Goal: Transaction & Acquisition: Purchase product/service

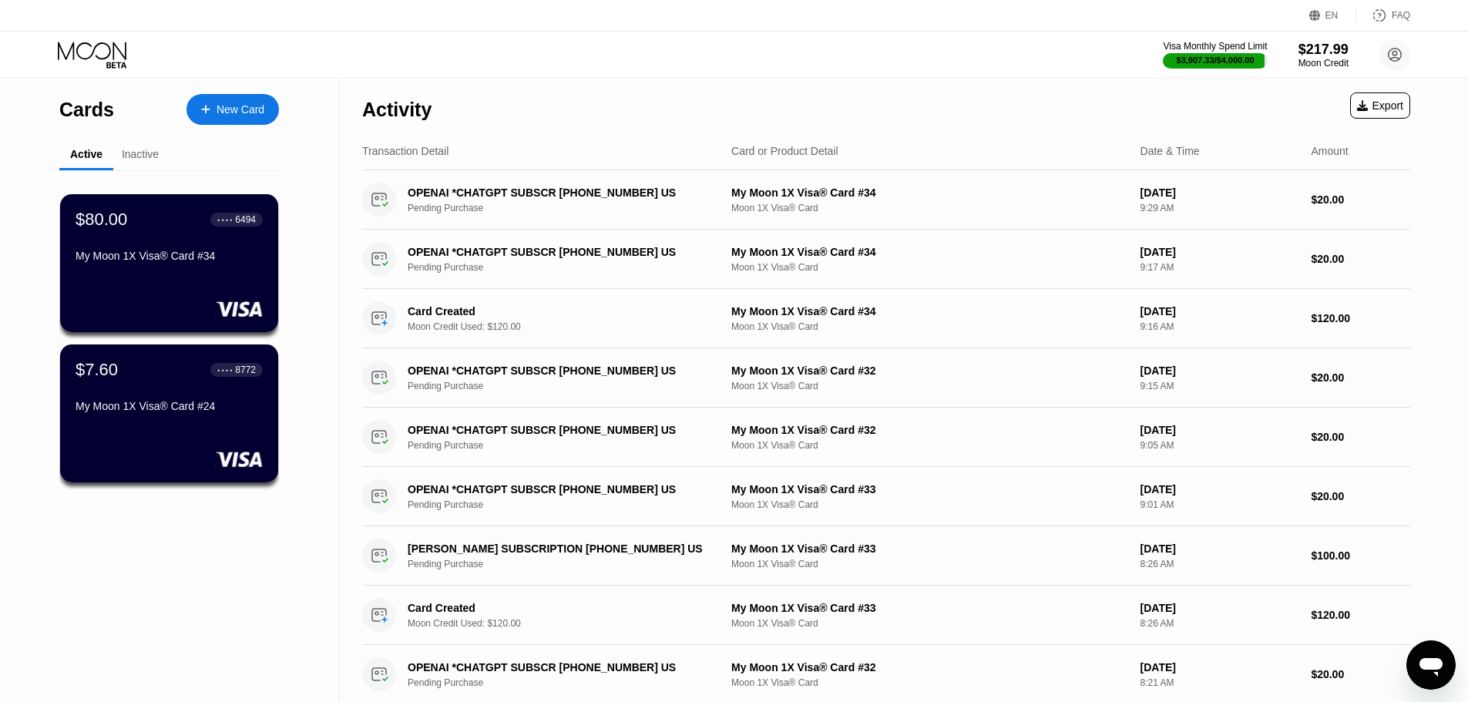
drag, startPoint x: 294, startPoint y: 95, endPoint x: 268, endPoint y: 111, distance: 30.8
click at [293, 95] on div "Cards New Card Active Inactive $80.00 ● ● ● ● 6494 My Moon 1X Visa® Card #34 $7…" at bounding box center [169, 548] width 339 height 938
click at [262, 111] on div "New Card" at bounding box center [241, 109] width 48 height 13
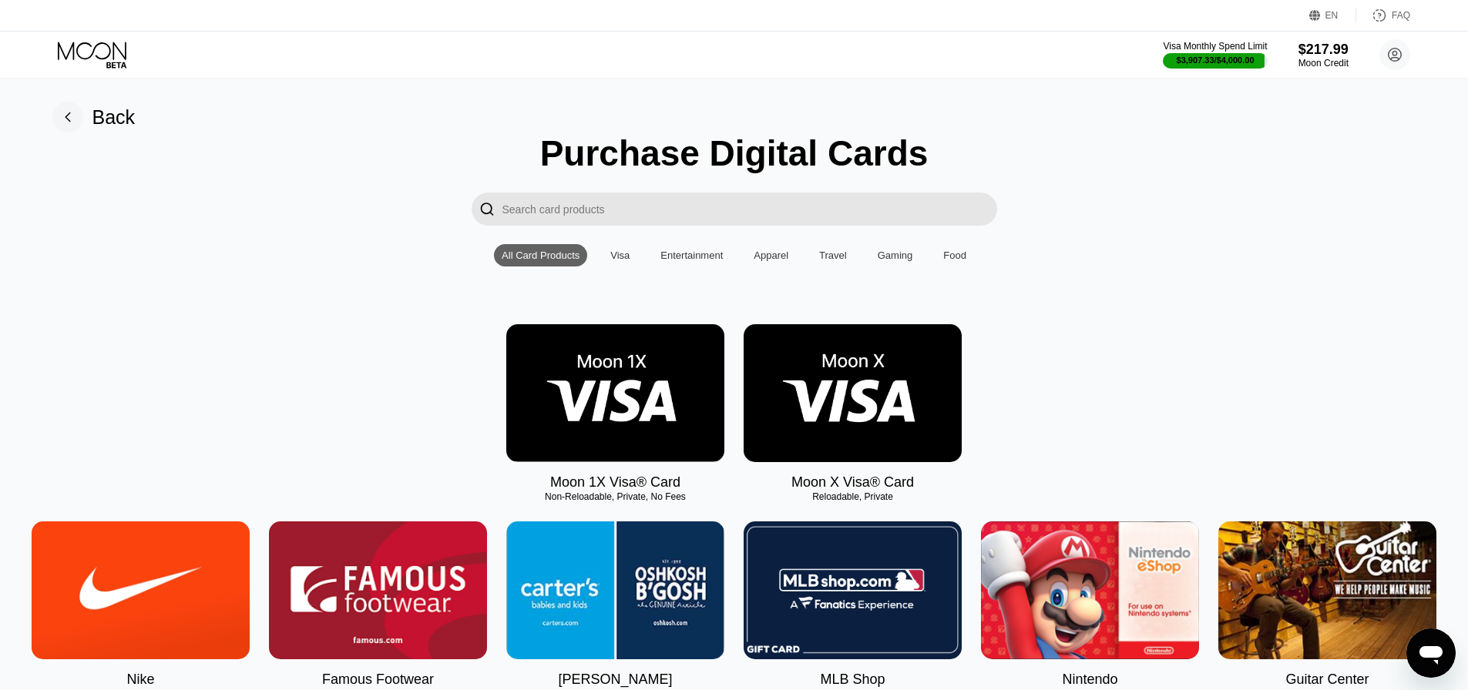
click at [619, 373] on img at bounding box center [615, 393] width 218 height 138
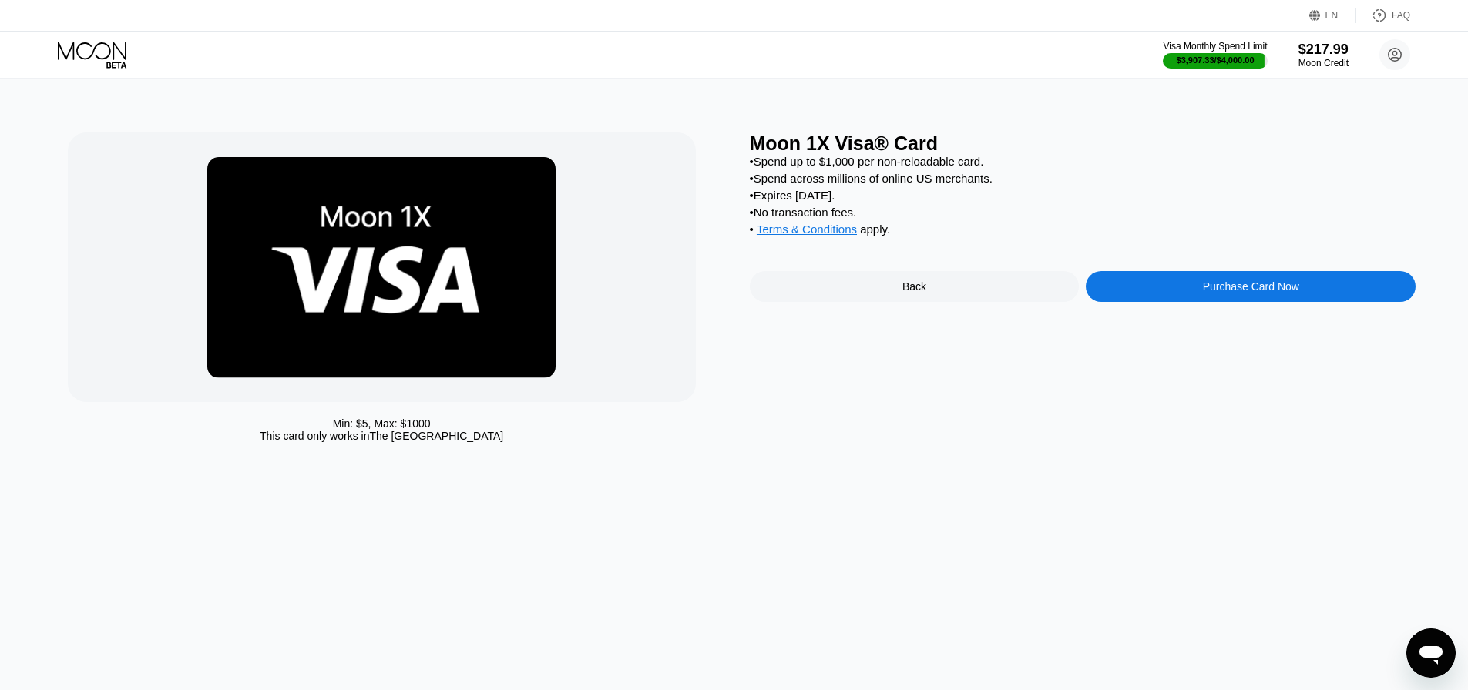
click at [1126, 296] on div "Purchase Card Now" at bounding box center [1251, 286] width 330 height 31
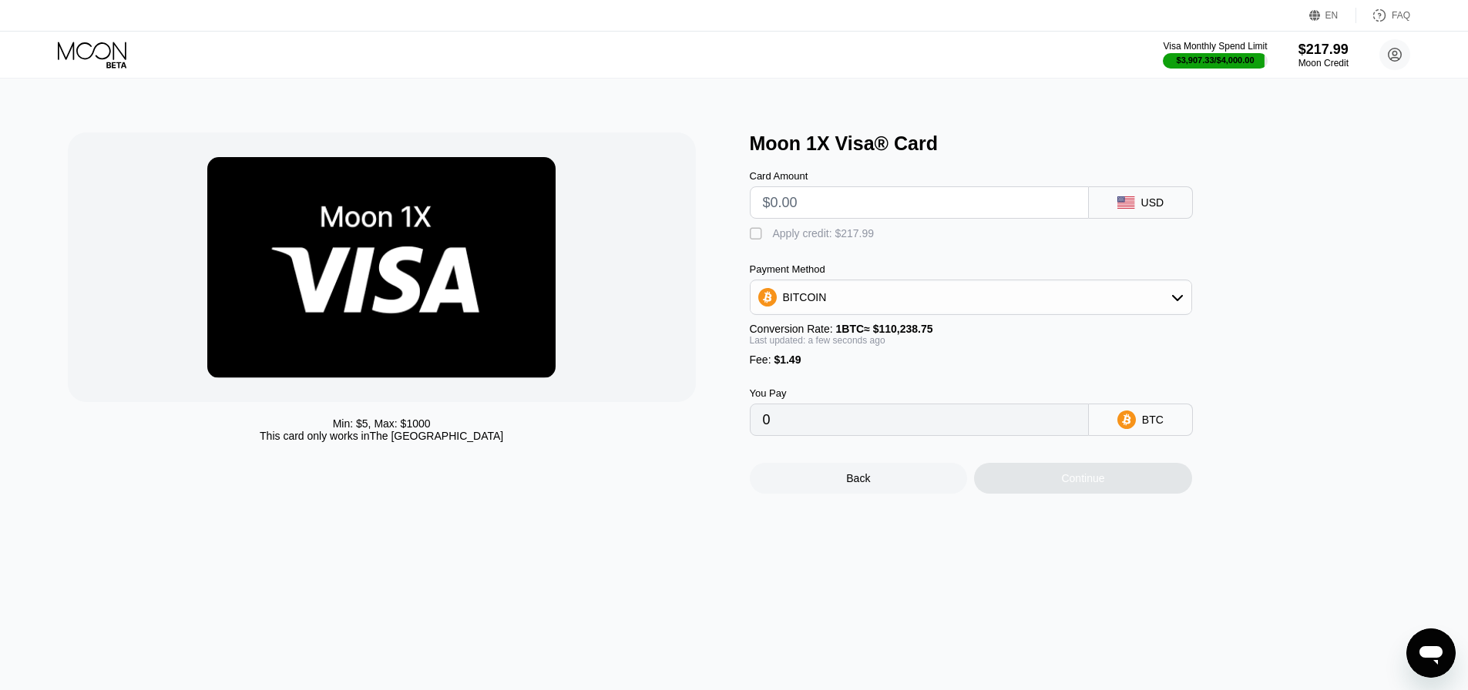
click at [817, 218] on input "text" at bounding box center [919, 202] width 313 height 31
type input "$120"
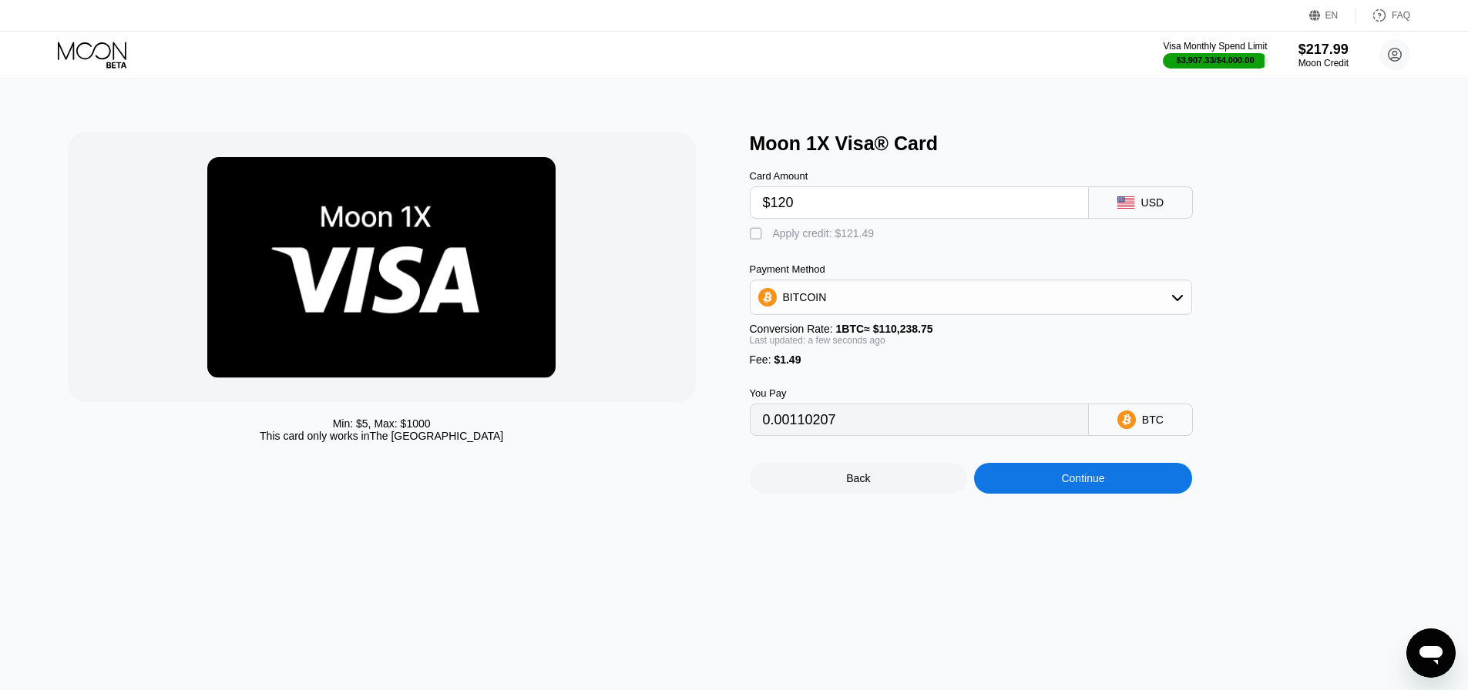
type input "0.00110207"
type input "$120"
click at [810, 240] on div "Apply credit: $121.49" at bounding box center [824, 233] width 102 height 12
type input "0"
click at [1134, 509] on div "Min: $ 5 , Max: $ 1000 This card only works in The United States Moon 1X Visa® …" at bounding box center [734, 385] width 1479 height 612
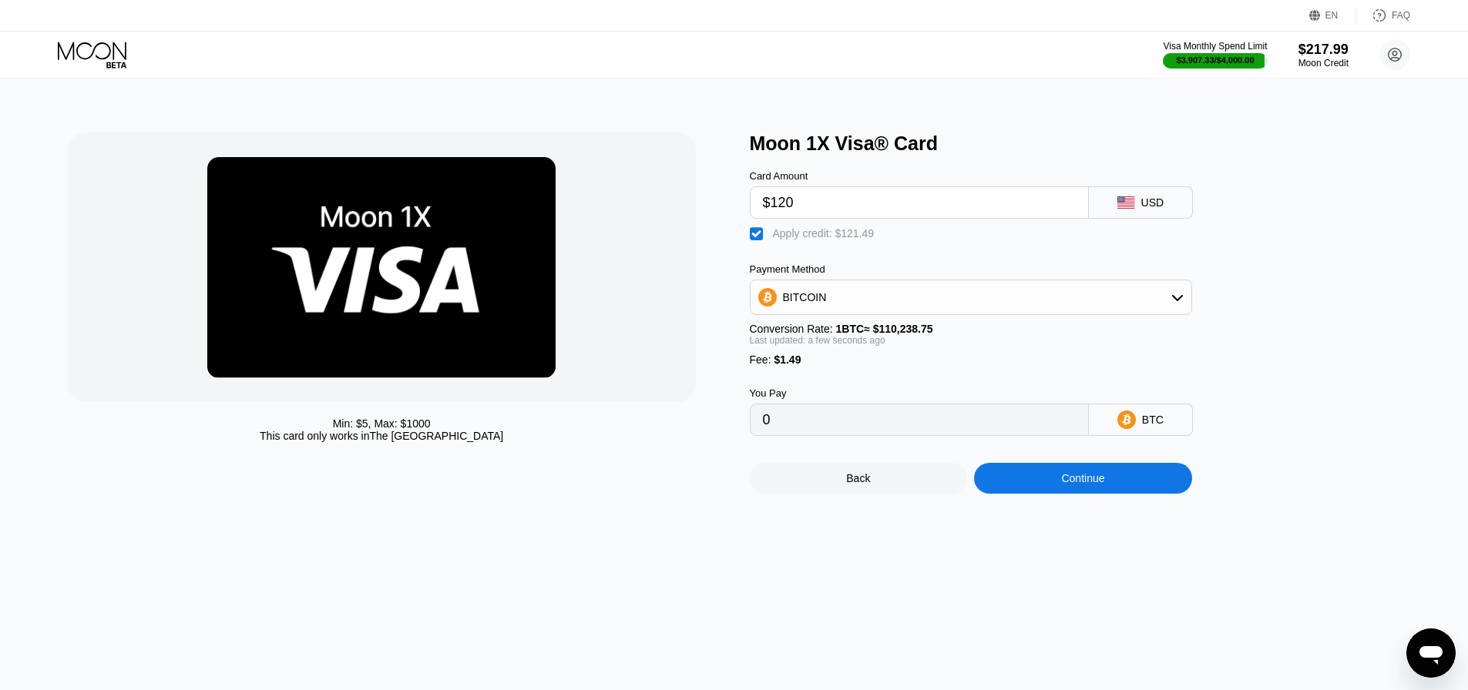
click at [1050, 485] on div "Continue" at bounding box center [1083, 478] width 218 height 31
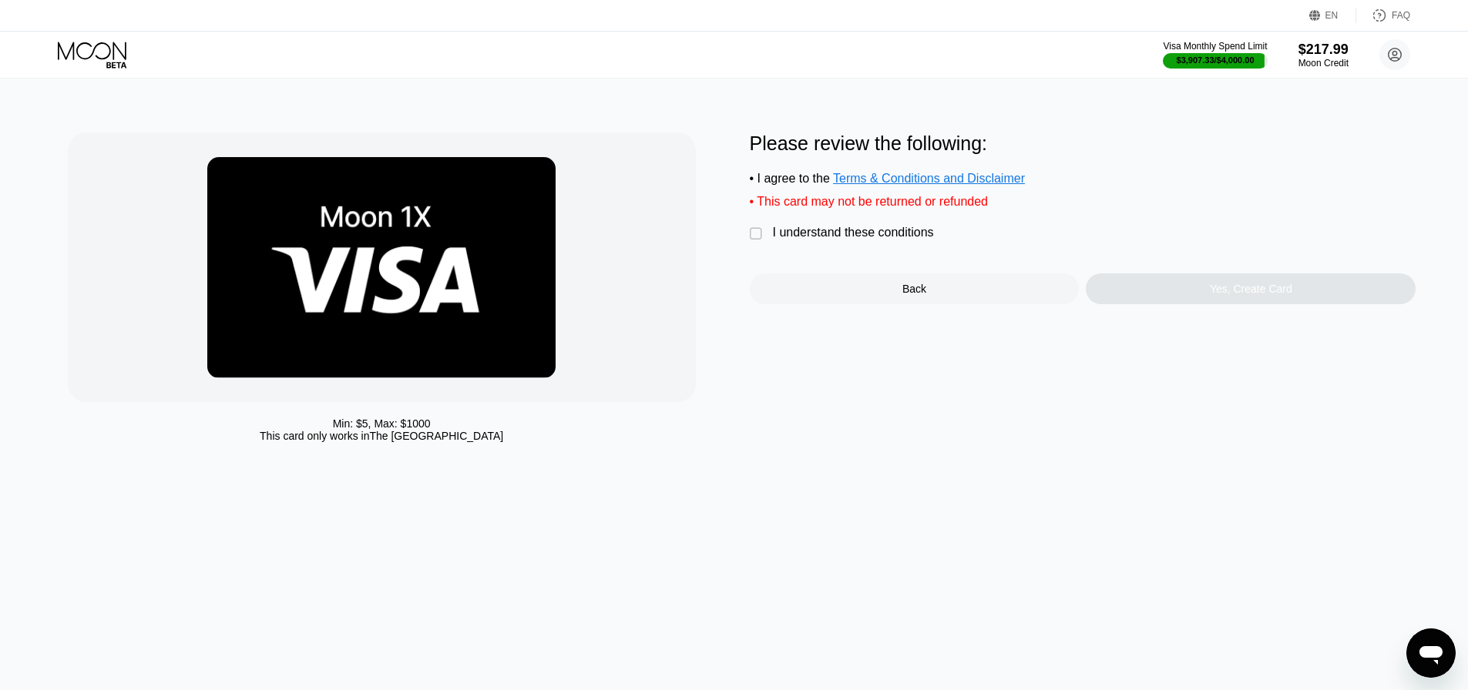
click at [874, 240] on div "I understand these conditions" at bounding box center [853, 233] width 161 height 14
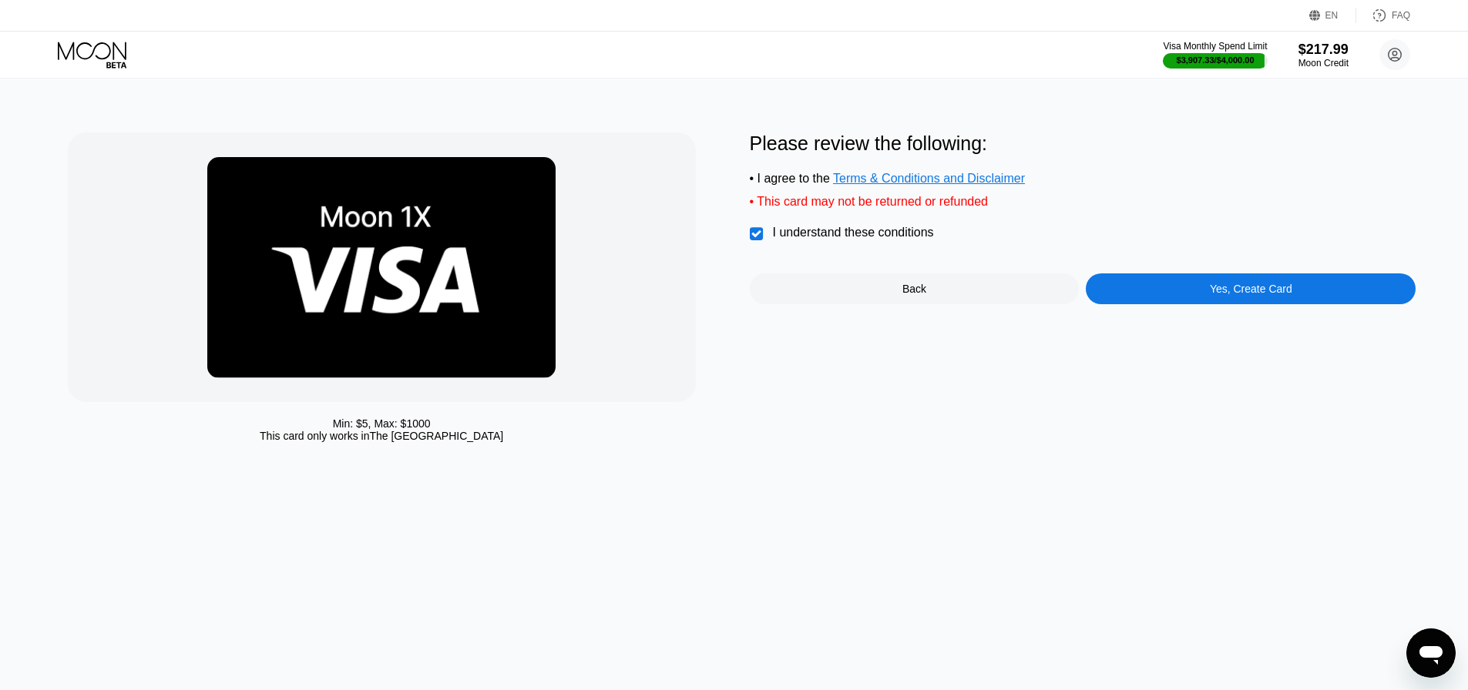
click at [1173, 304] on div "Yes, Create Card" at bounding box center [1251, 289] width 330 height 31
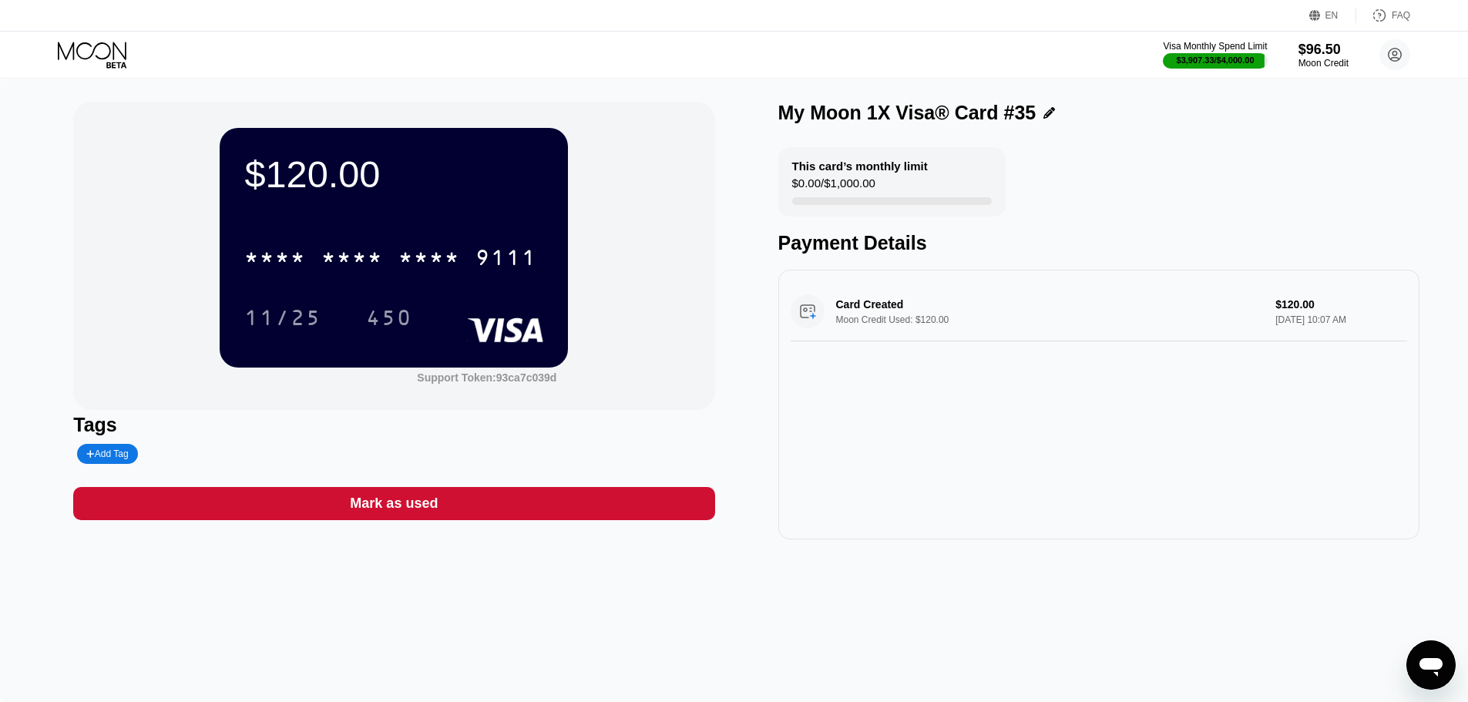
click at [81, 63] on icon at bounding box center [94, 55] width 72 height 27
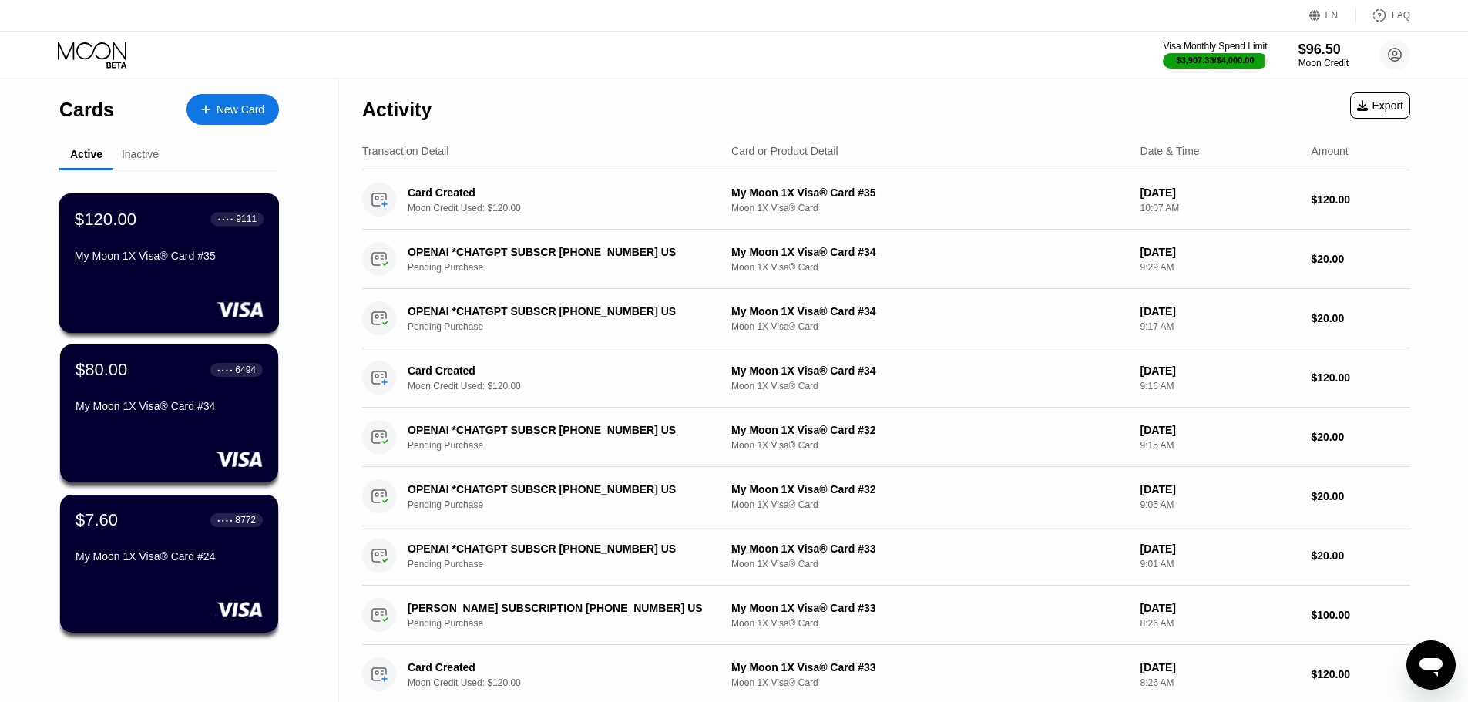
click at [196, 255] on div "My Moon 1X Visa® Card #35" at bounding box center [169, 256] width 189 height 12
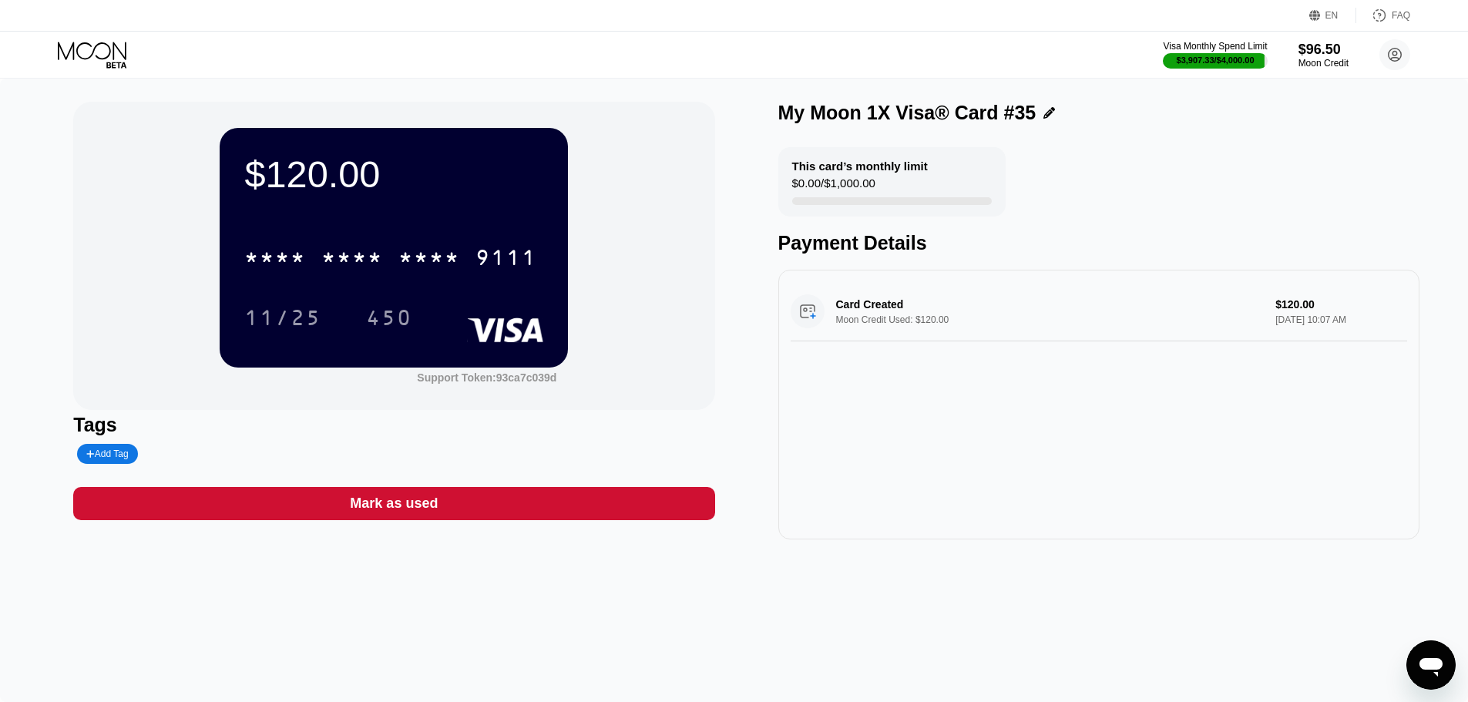
click at [108, 45] on icon at bounding box center [92, 51] width 69 height 18
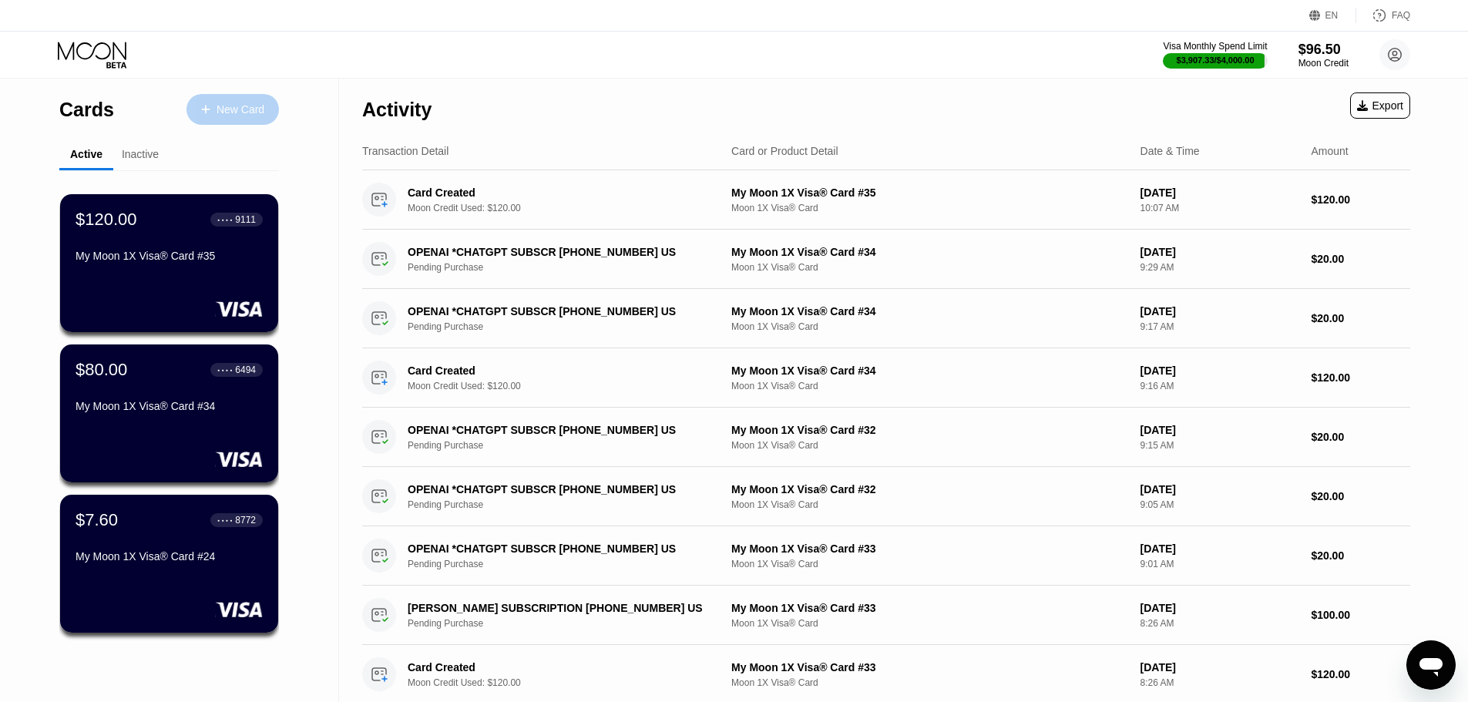
click at [221, 119] on div "New Card" at bounding box center [232, 109] width 92 height 31
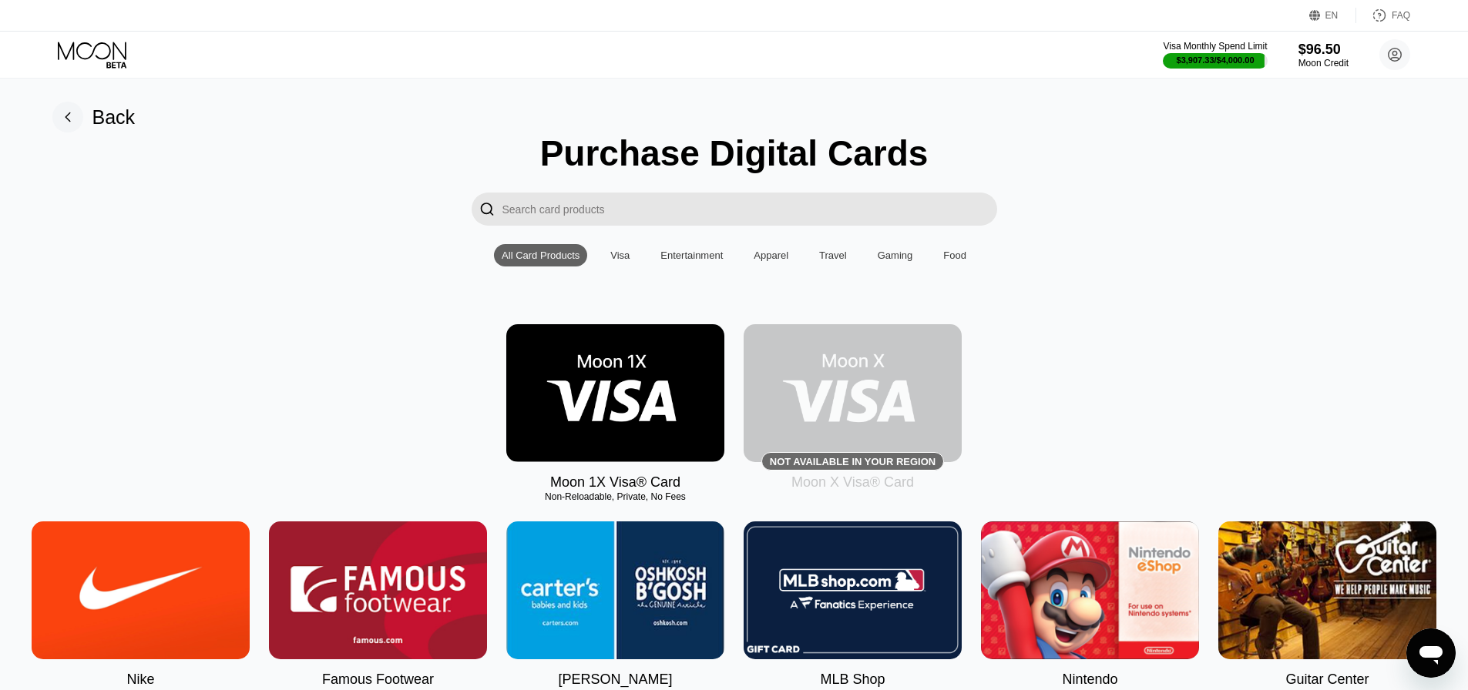
click at [608, 377] on img at bounding box center [615, 393] width 218 height 138
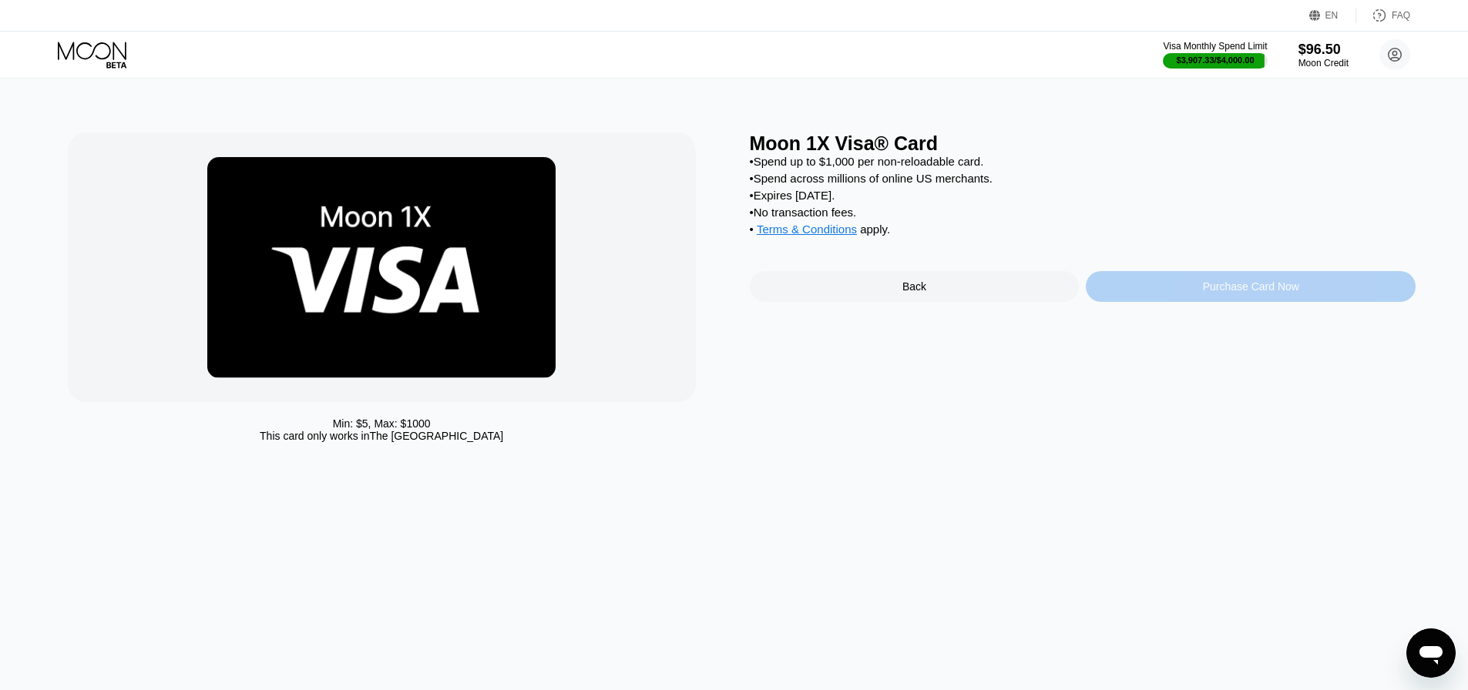
click at [1181, 302] on div "Purchase Card Now" at bounding box center [1251, 286] width 330 height 31
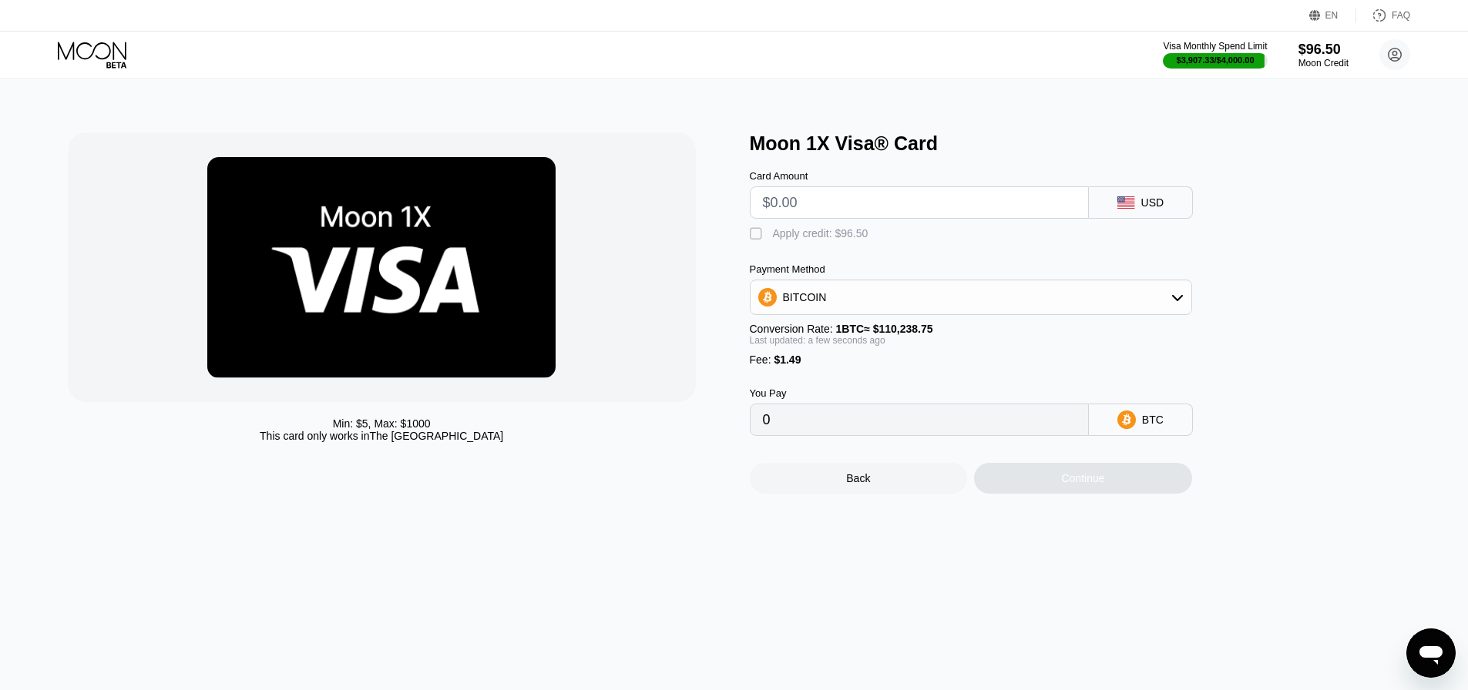
click at [874, 198] on div "Card Amount" at bounding box center [919, 194] width 339 height 49
click at [888, 214] on input "text" at bounding box center [919, 202] width 313 height 31
type input "$96"
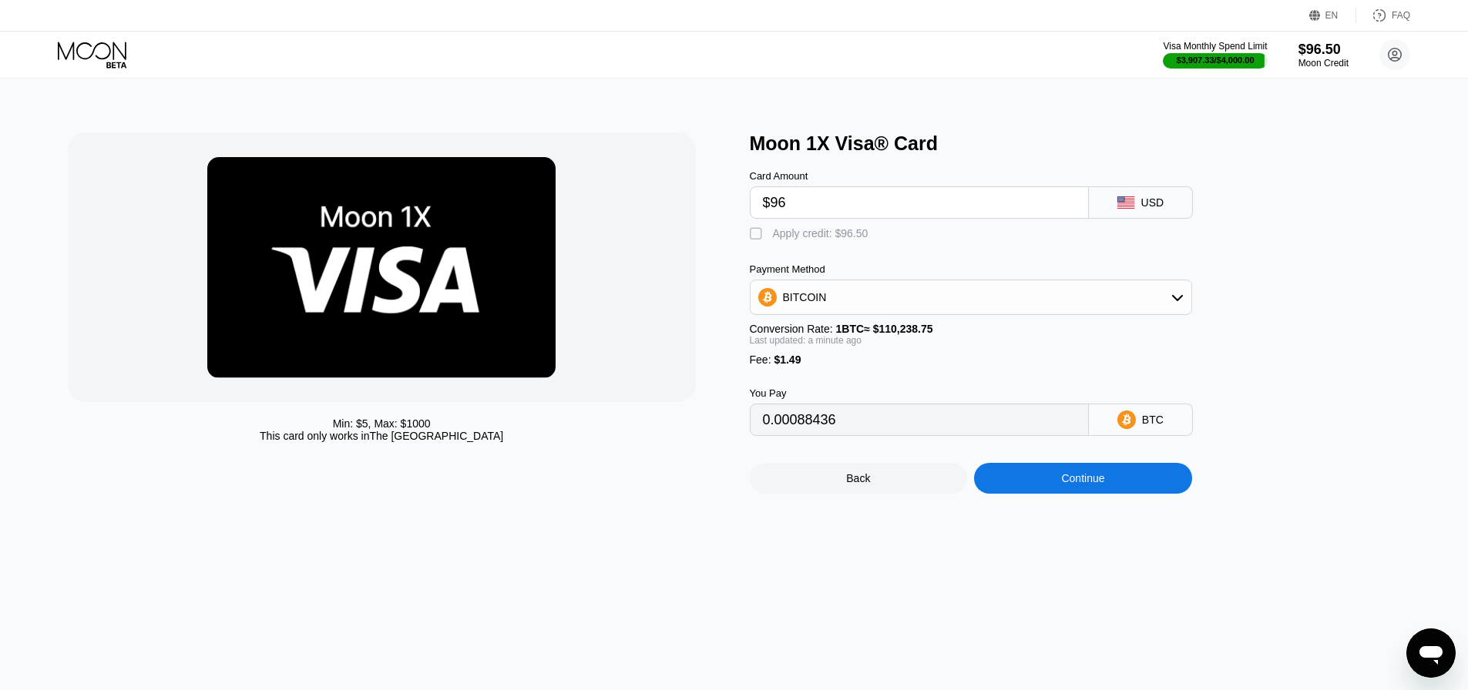
type input "0.00088436"
type input "$96"
click at [825, 233] on div "Apply credit: $96.50" at bounding box center [821, 233] width 96 height 12
type input "0.00000898"
drag, startPoint x: 822, startPoint y: 206, endPoint x: 779, endPoint y: 213, distance: 43.8
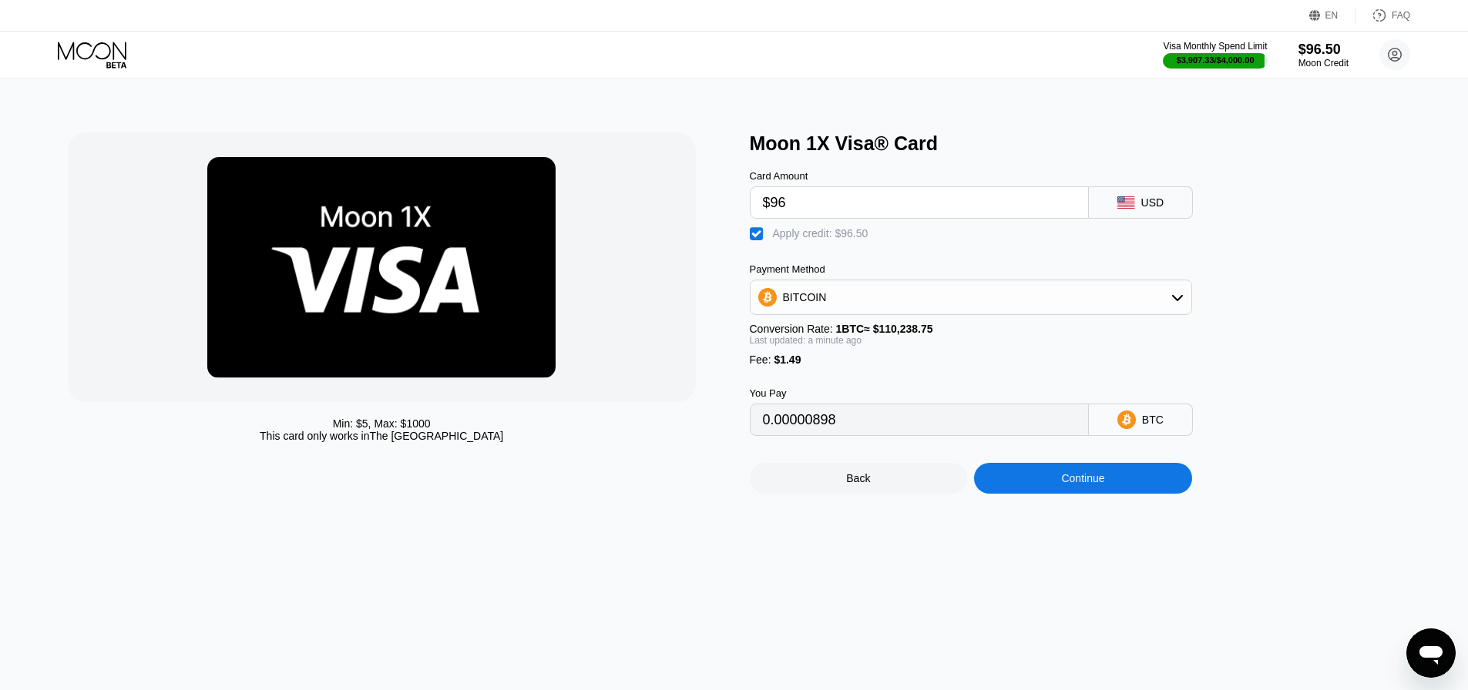
click at [779, 213] on input "$96" at bounding box center [919, 202] width 313 height 31
type input "$95"
type input "0"
type input "$95"
click at [1044, 492] on div "Continue" at bounding box center [1083, 478] width 218 height 31
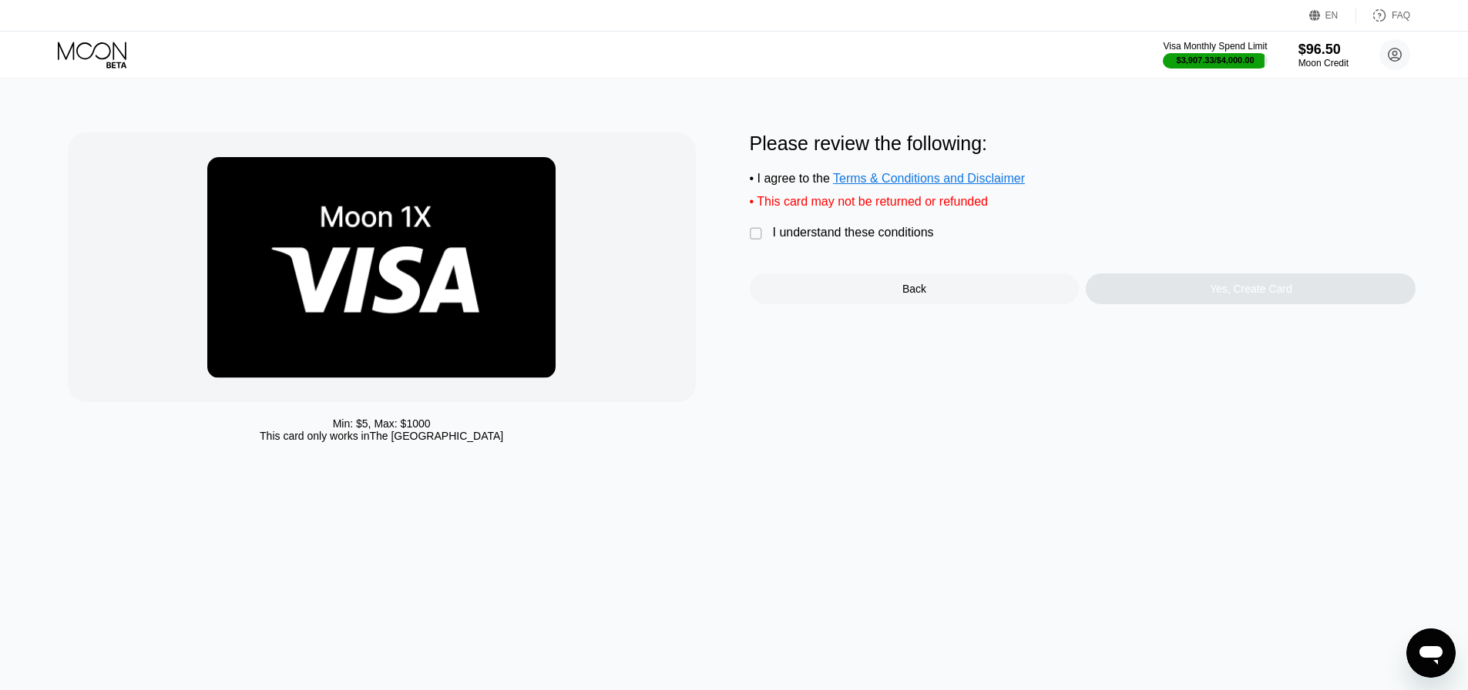
click at [858, 240] on div "I understand these conditions" at bounding box center [853, 233] width 161 height 14
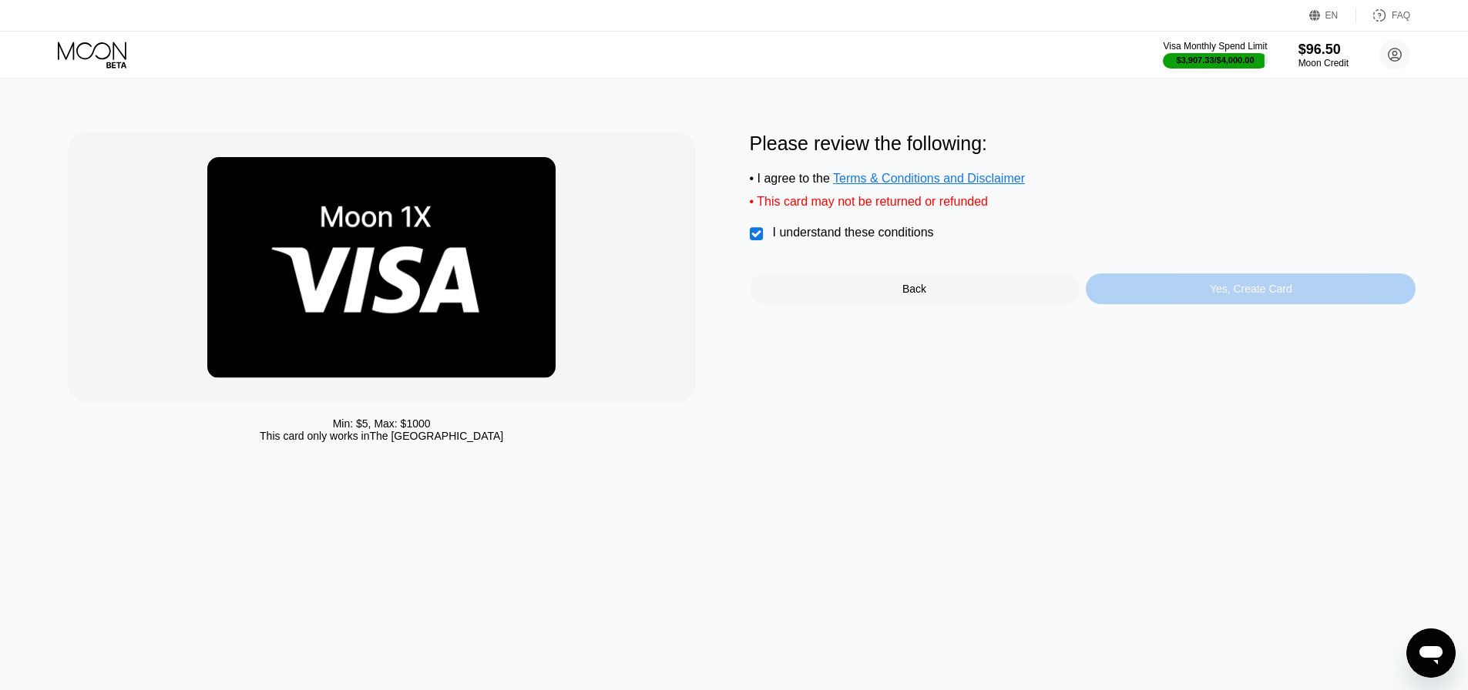
click at [1240, 295] on div "Yes, Create Card" at bounding box center [1251, 289] width 82 height 12
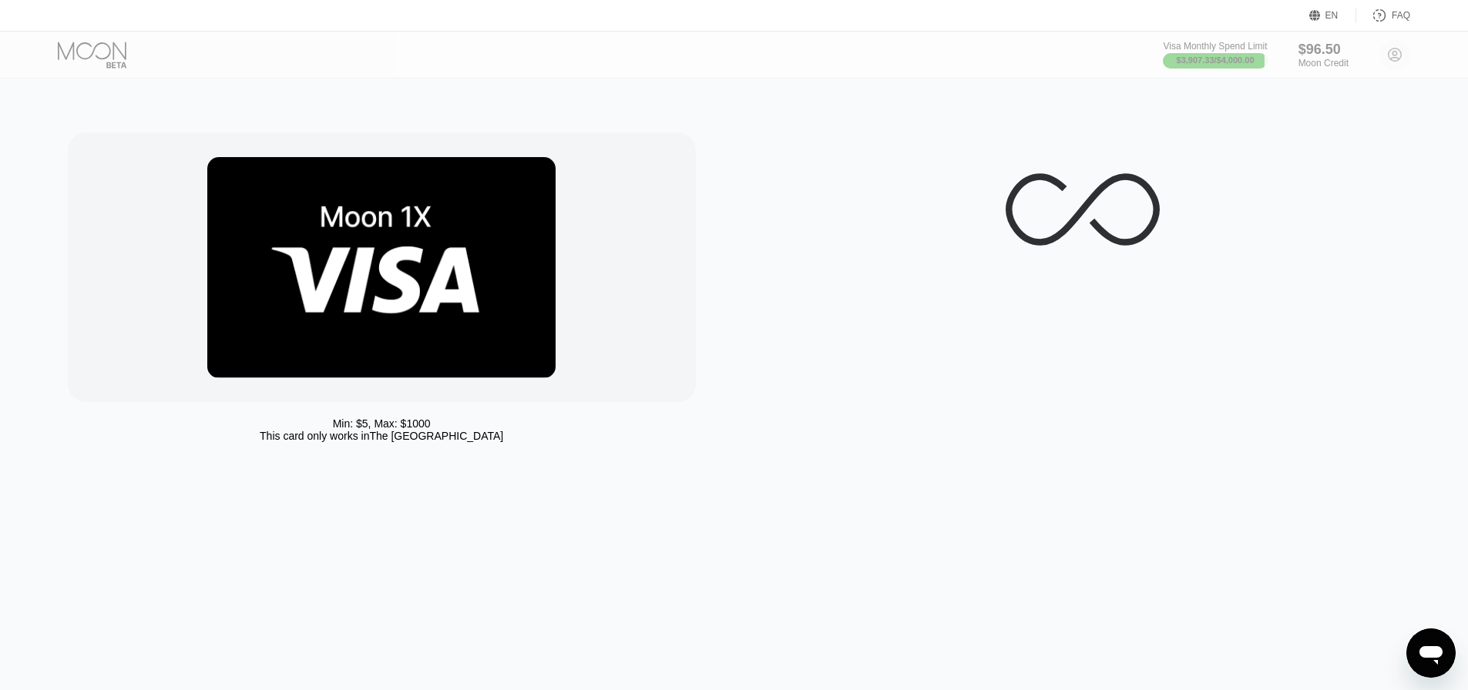
click at [89, 51] on div at bounding box center [105, 55] width 95 height 27
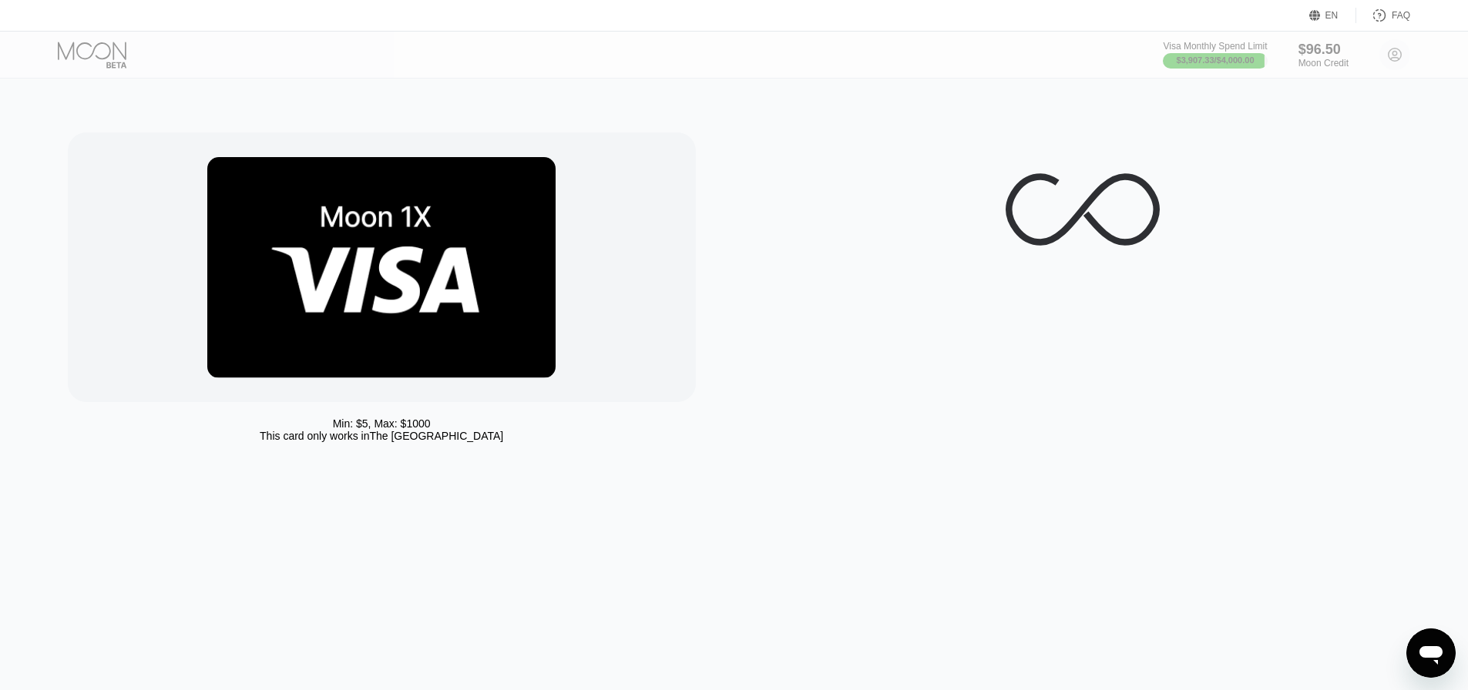
click at [89, 51] on div at bounding box center [105, 55] width 95 height 27
click at [89, 51] on icon at bounding box center [94, 55] width 72 height 27
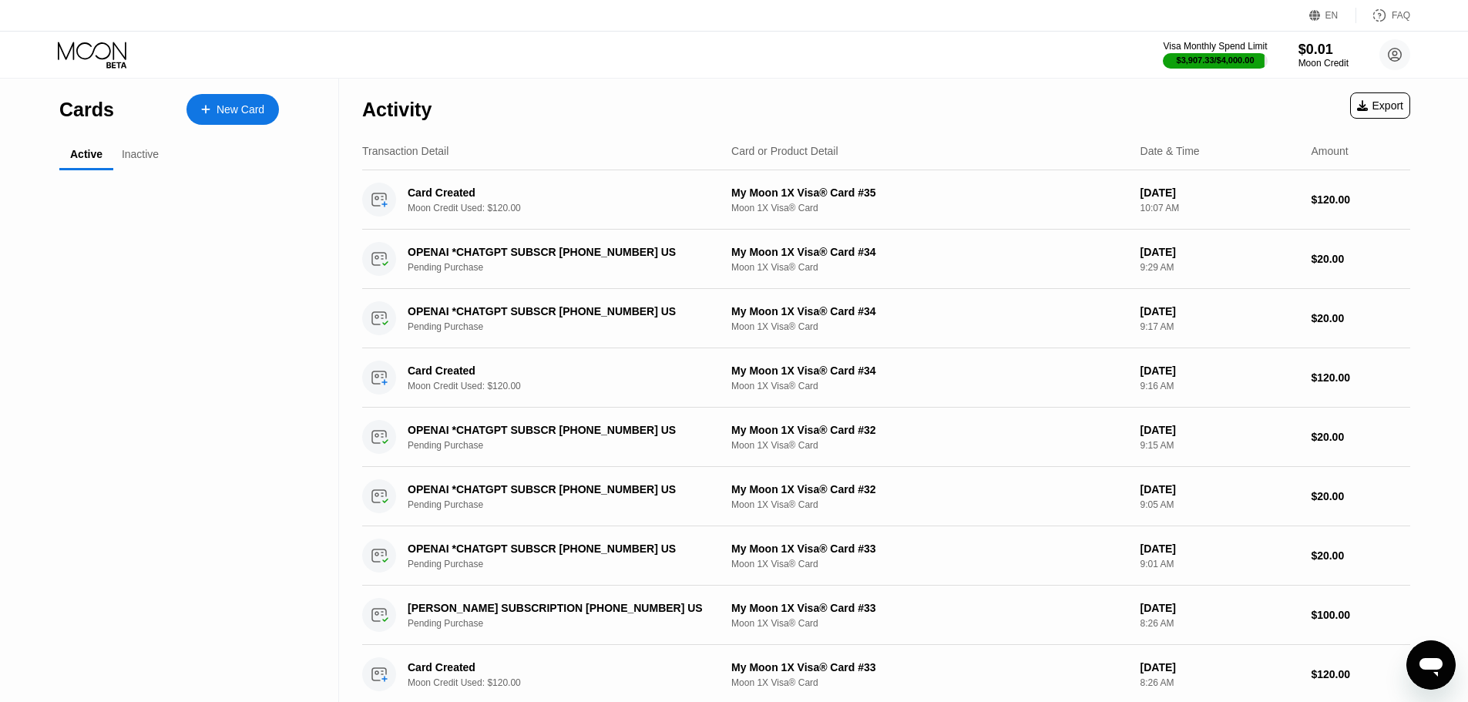
click at [89, 51] on icon at bounding box center [94, 55] width 72 height 27
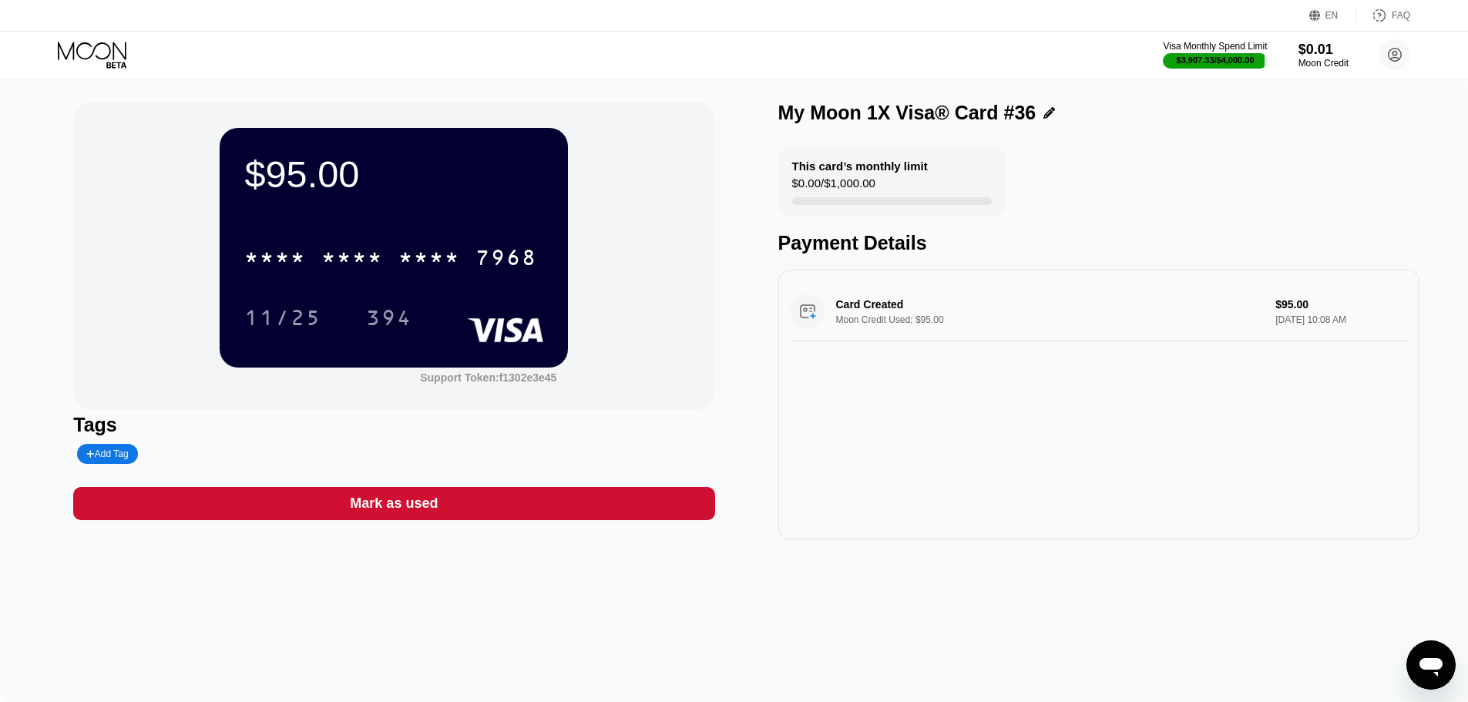
click at [116, 42] on icon at bounding box center [94, 55] width 72 height 27
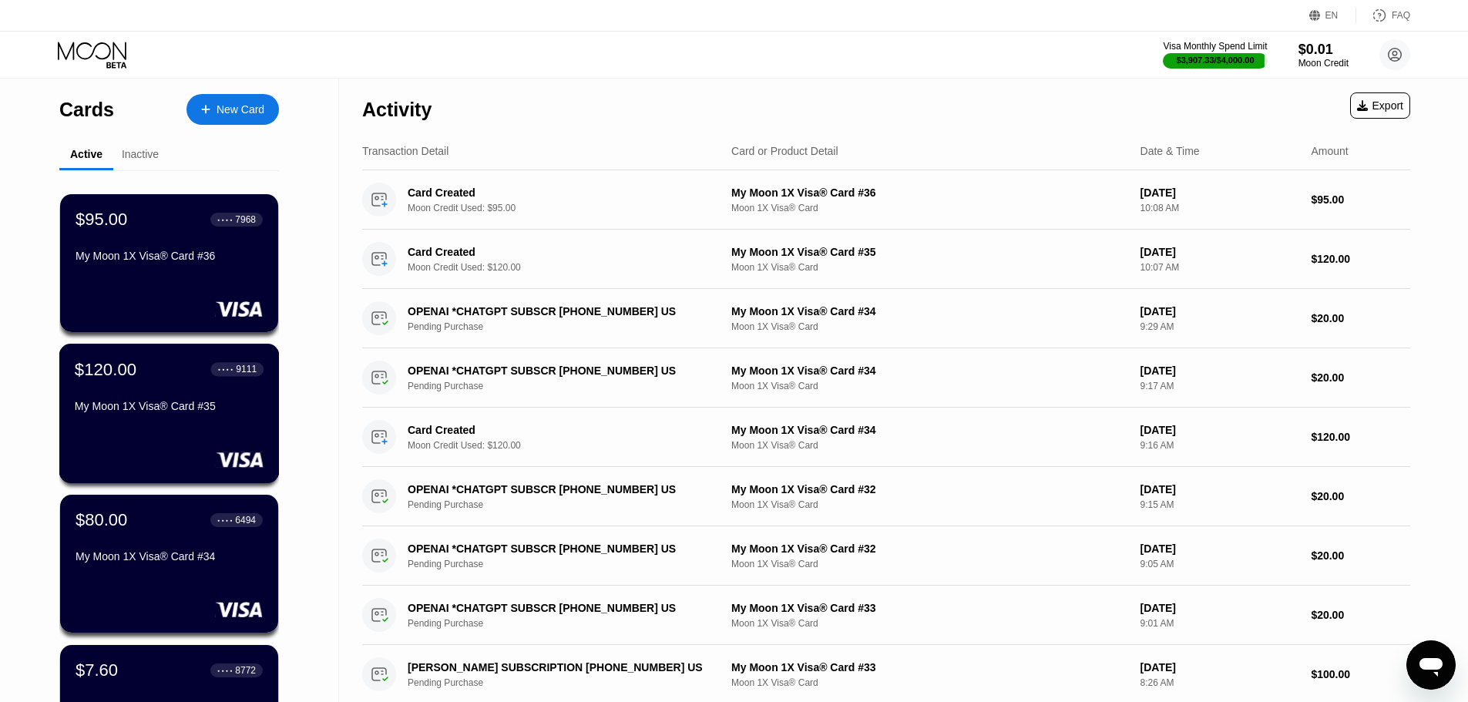
click at [121, 408] on div "My Moon 1X Visa® Card #35" at bounding box center [169, 406] width 189 height 12
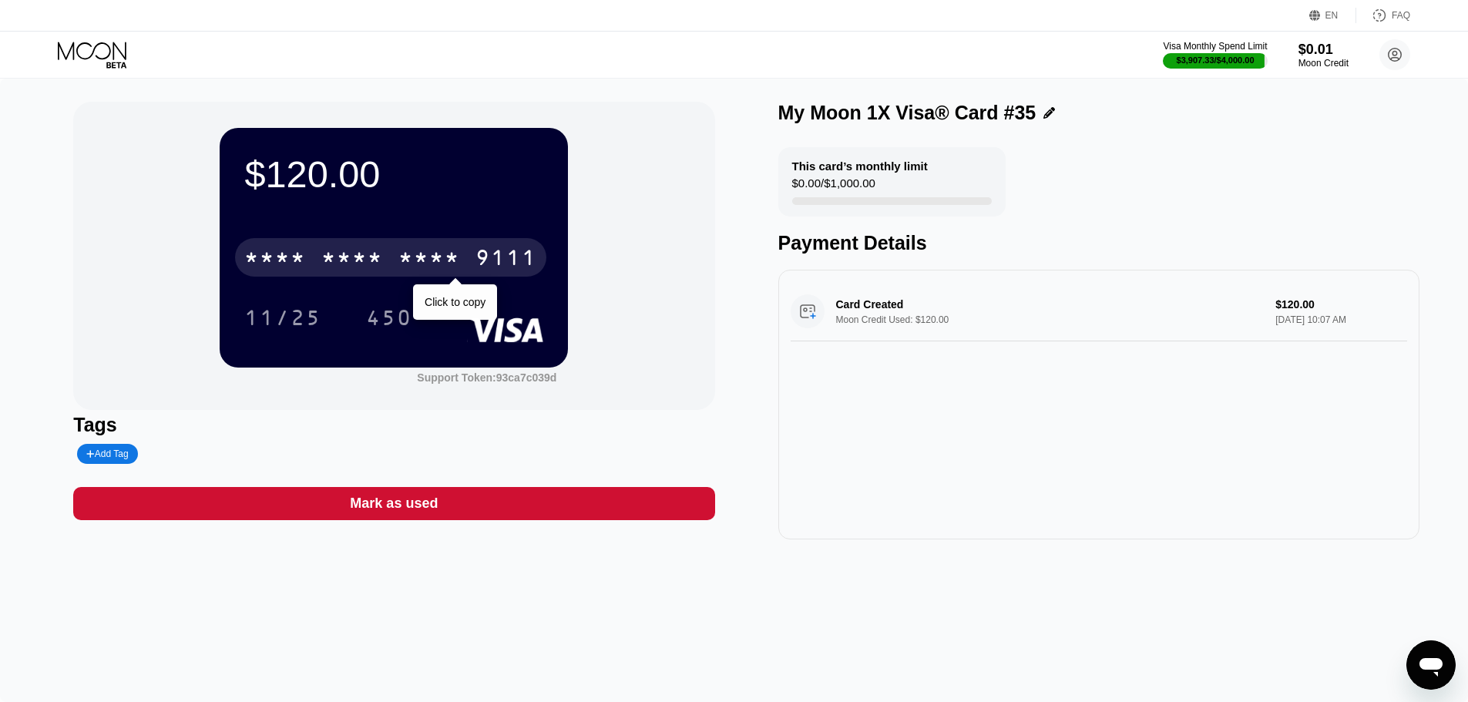
click at [381, 267] on div "* * * *" at bounding box center [352, 259] width 62 height 25
click at [427, 277] on div "4513 6500 2361 9111" at bounding box center [390, 257] width 311 height 39
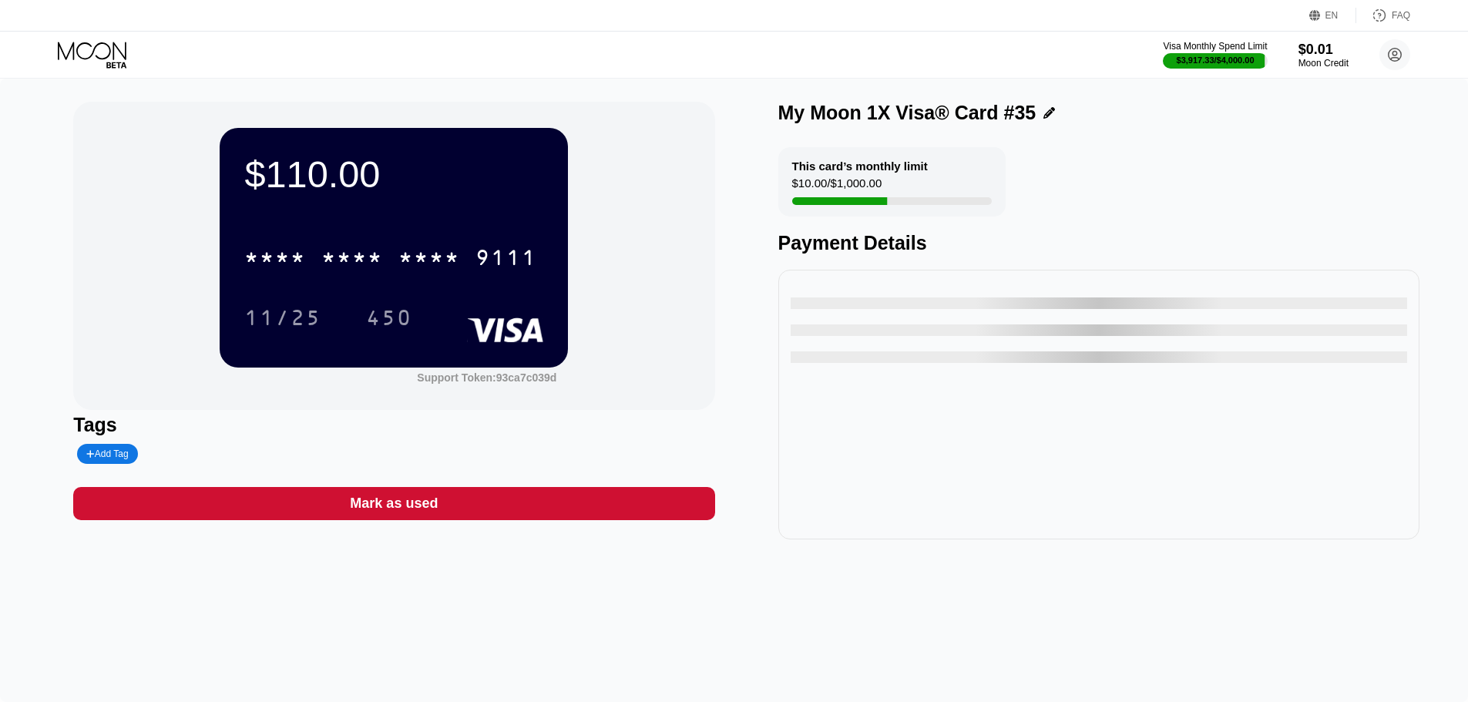
drag, startPoint x: 0, startPoint y: 304, endPoint x: 16, endPoint y: 290, distance: 20.8
click at [0, 304] on div "$110.00 * * * * * * * * * * * * 9111 11/25 450 Support Token: 93ca7c039d Tags A…" at bounding box center [734, 390] width 1468 height 623
click at [302, 238] on div "* * * * * * * * * * * * 9111" at bounding box center [393, 253] width 299 height 52
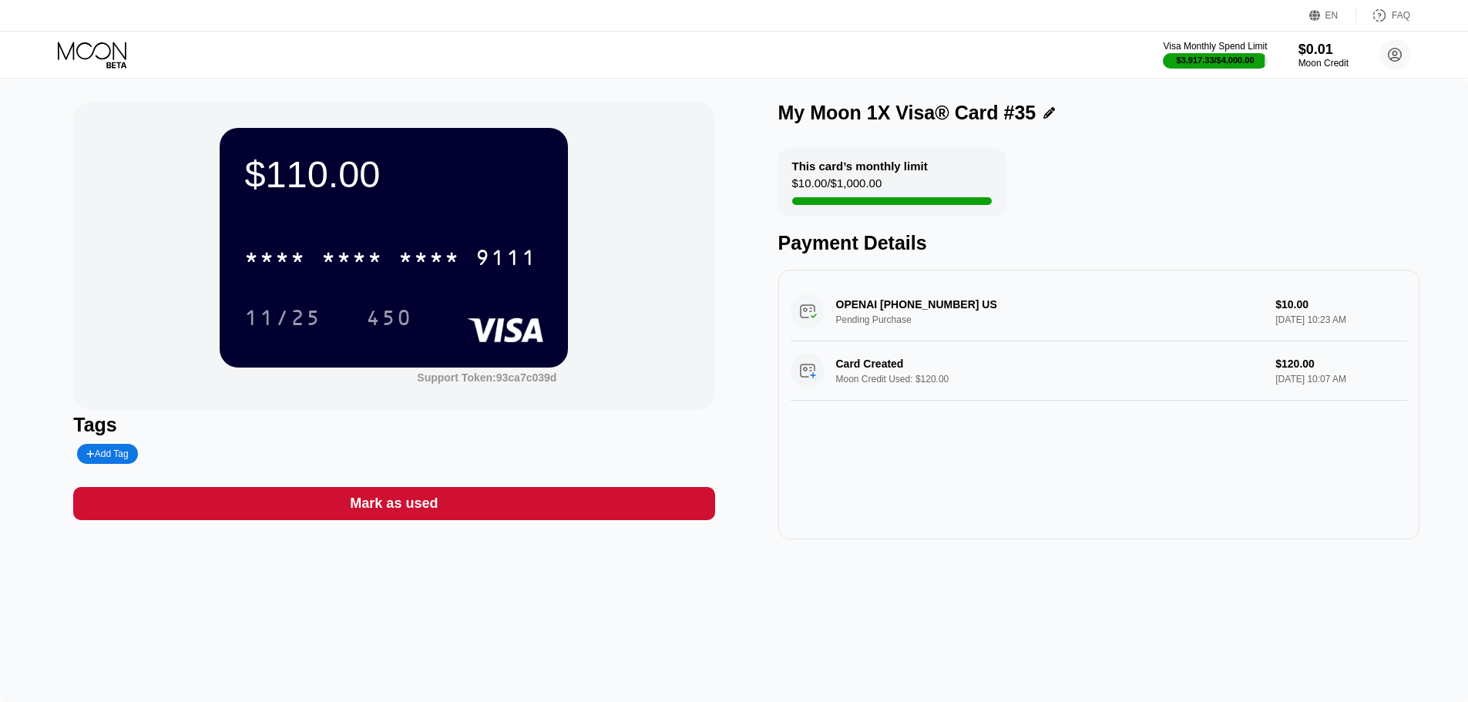
drag, startPoint x: 334, startPoint y: 283, endPoint x: 327, endPoint y: 243, distance: 40.7
click at [333, 283] on div "* * * * * * * * * * * * 9111 11/25 450" at bounding box center [393, 272] width 299 height 91
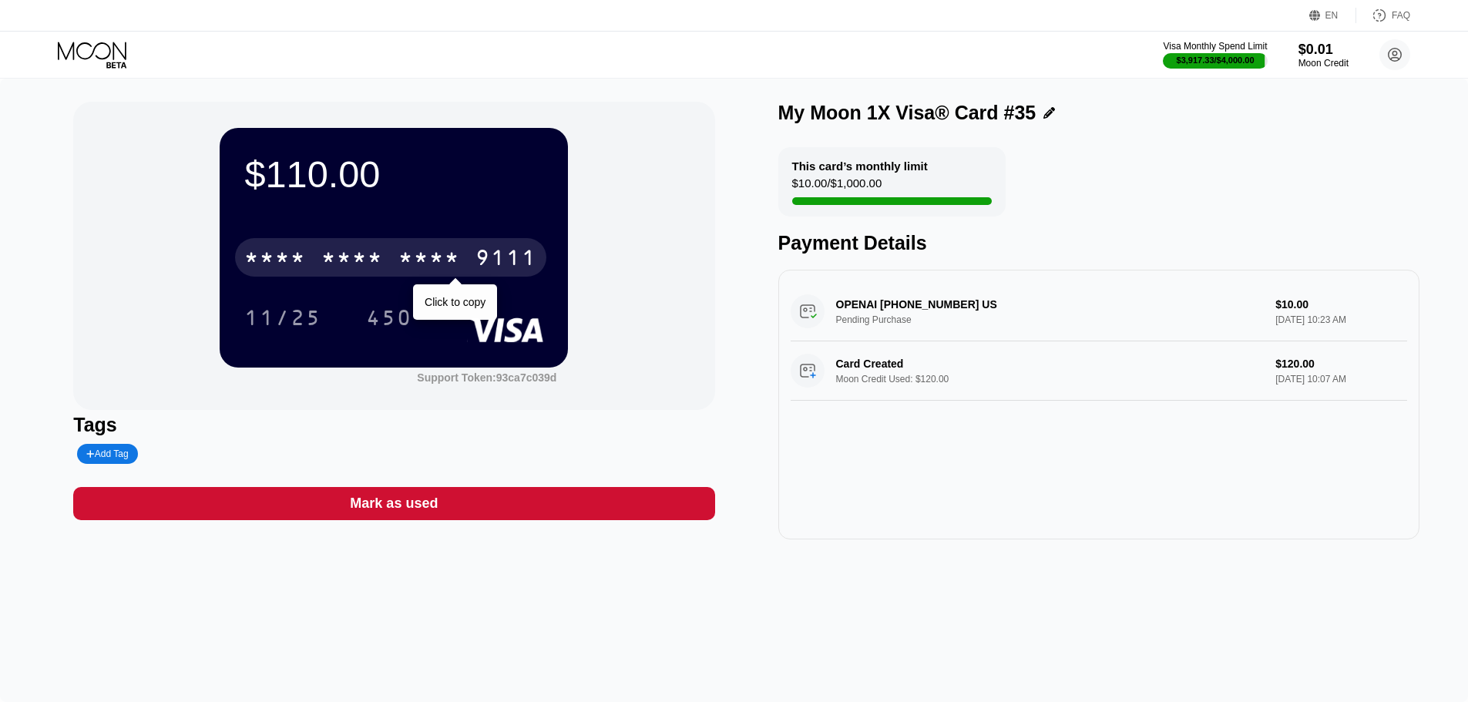
click at [327, 243] on div "* * * * * * * * * * * * 9111" at bounding box center [390, 257] width 311 height 39
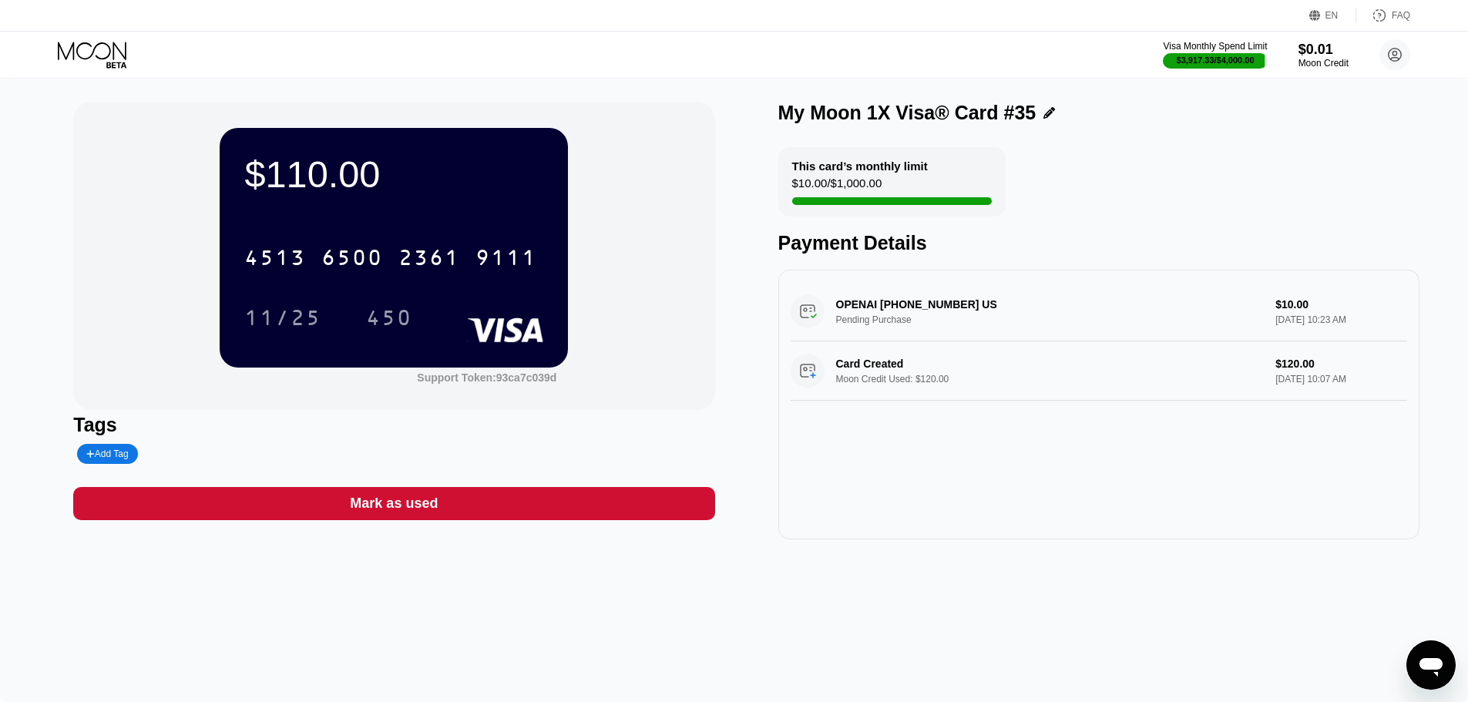
click at [74, 45] on icon at bounding box center [92, 51] width 69 height 18
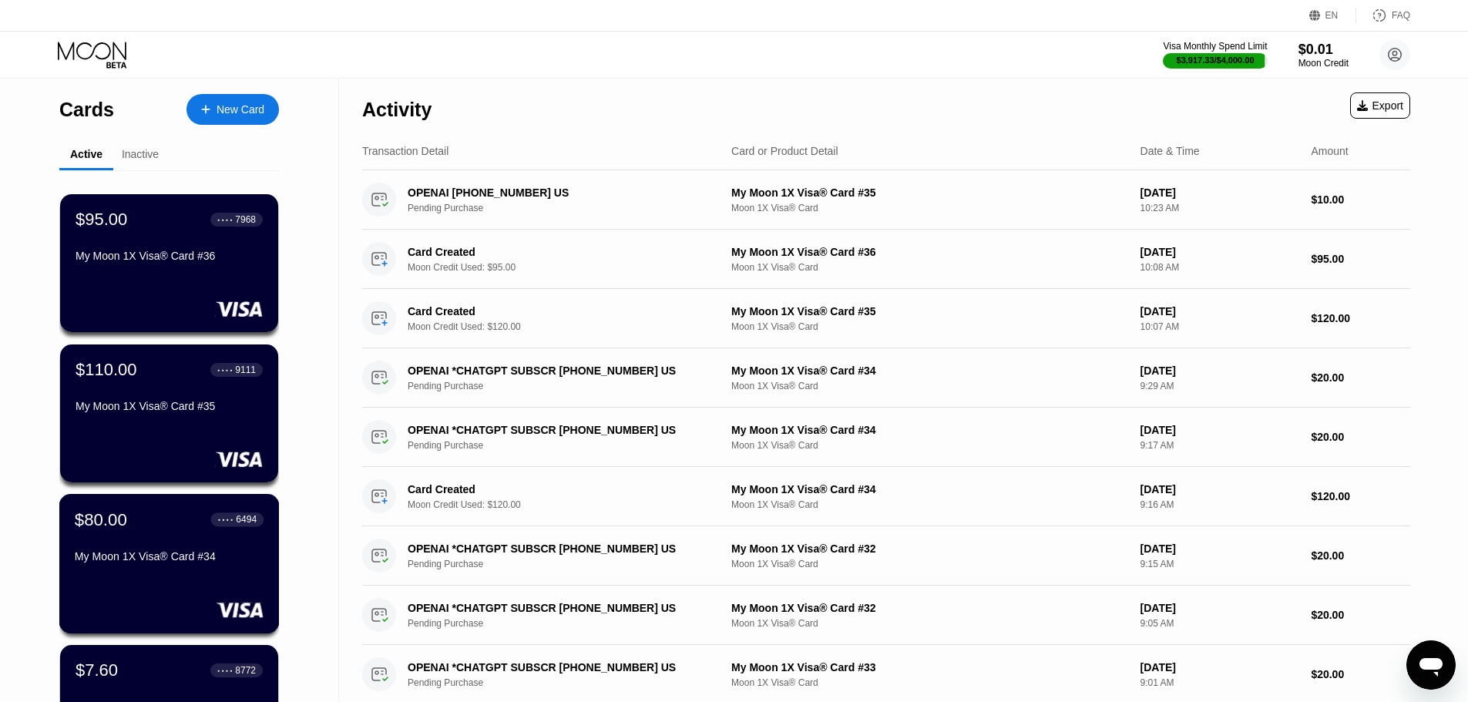
click at [103, 569] on div "My Moon 1X Visa® Card #34" at bounding box center [169, 559] width 189 height 18
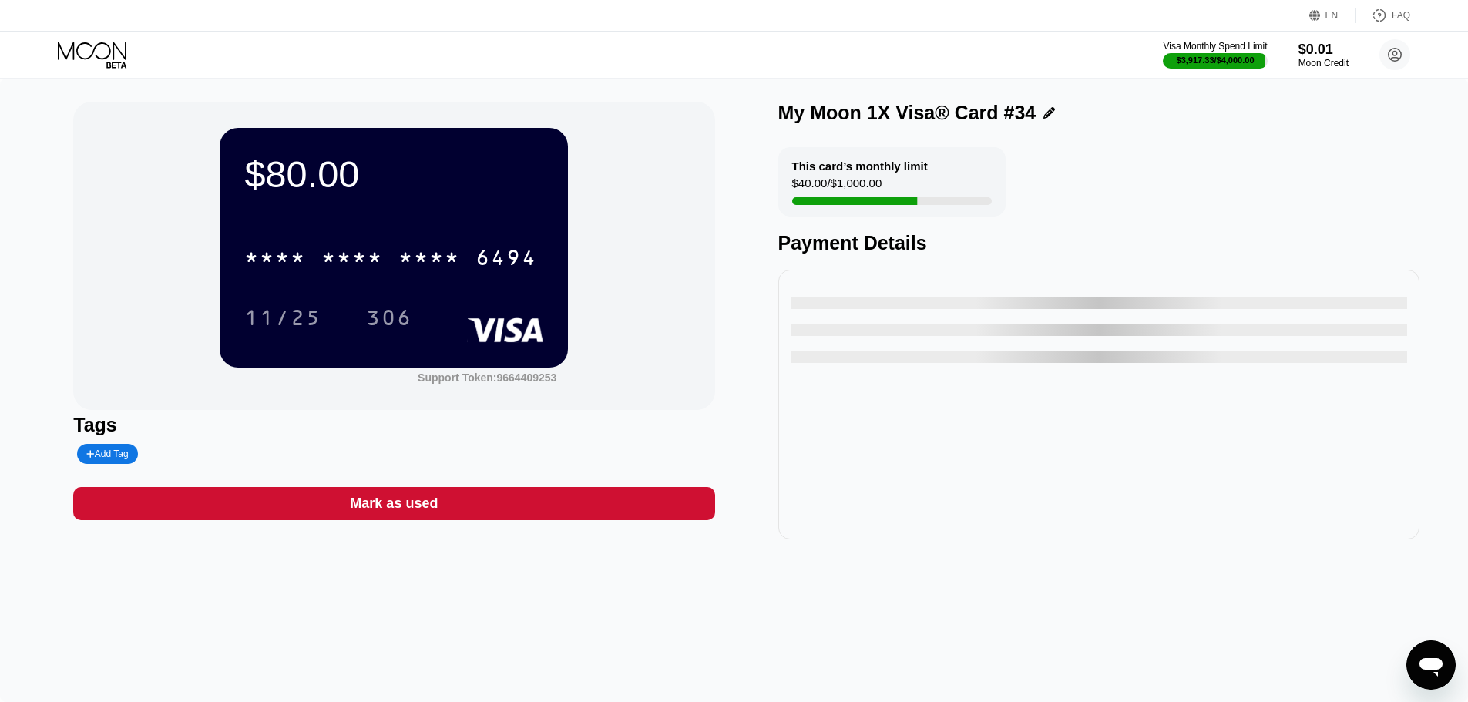
click at [471, 272] on div "* * * * * * * * * * * * 6494" at bounding box center [390, 257] width 311 height 39
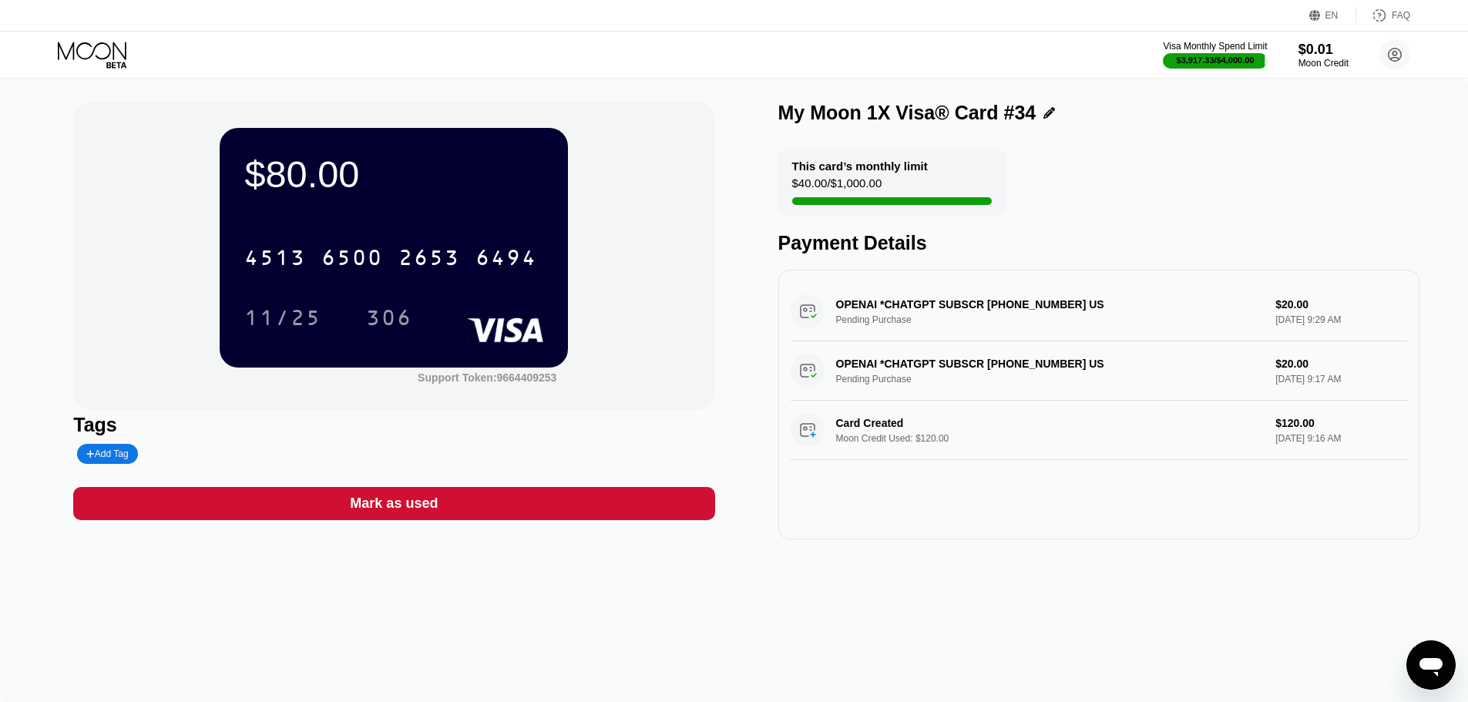
click at [81, 40] on div "Visa Monthly Spend Limit $3,917.33 / $4,000.00 $0.01 Moon Credit churchillwinds…" at bounding box center [734, 55] width 1468 height 46
click at [86, 65] on icon at bounding box center [94, 55] width 72 height 27
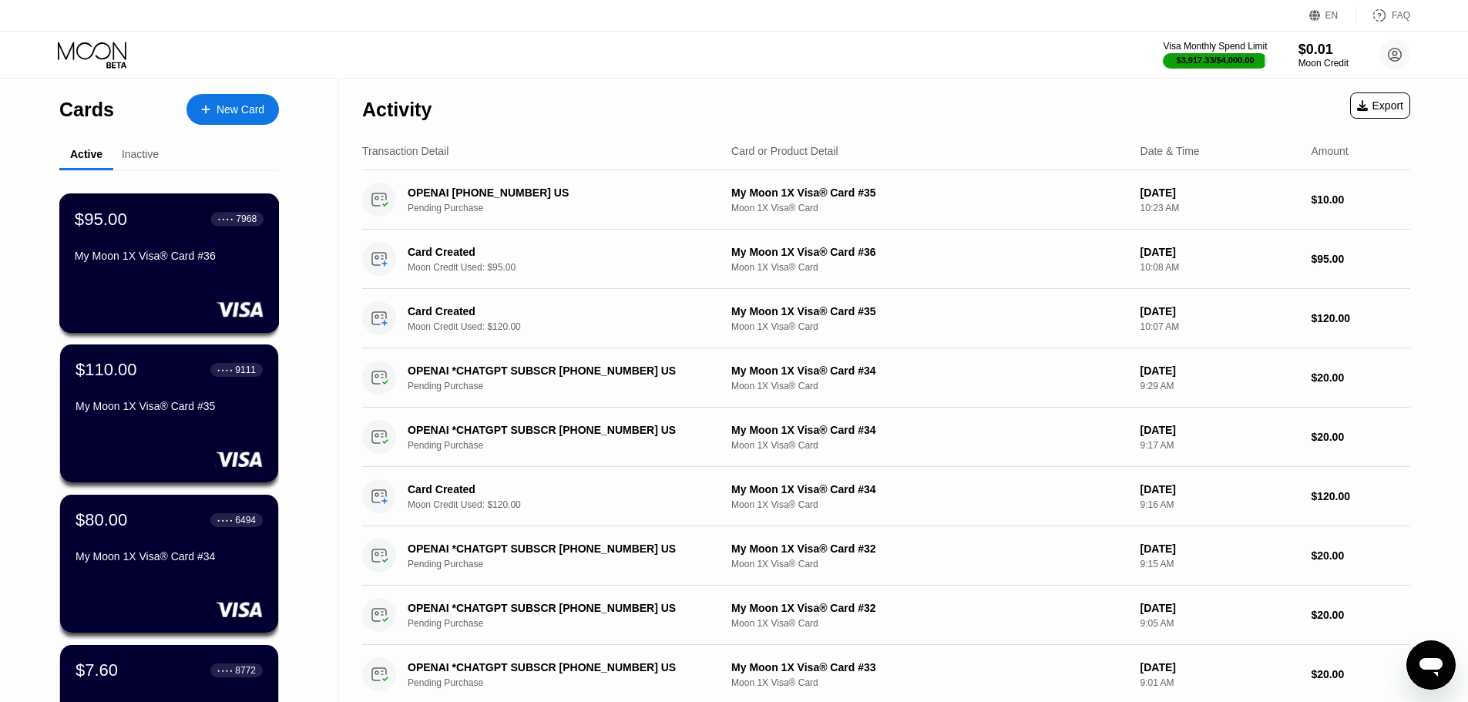
click at [194, 268] on div "My Moon 1X Visa® Card #36" at bounding box center [169, 259] width 189 height 18
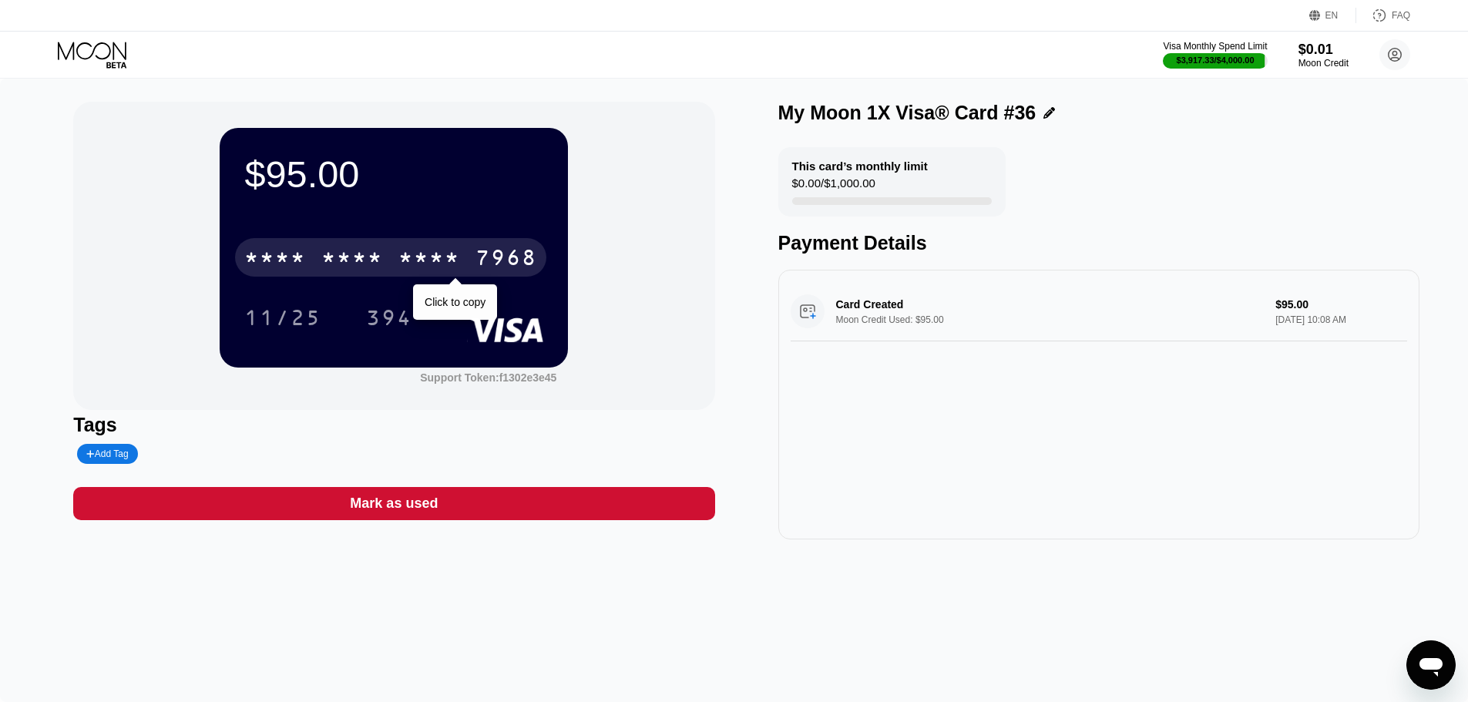
click at [475, 257] on div "* * * * * * * * * * * * 7968" at bounding box center [390, 257] width 311 height 39
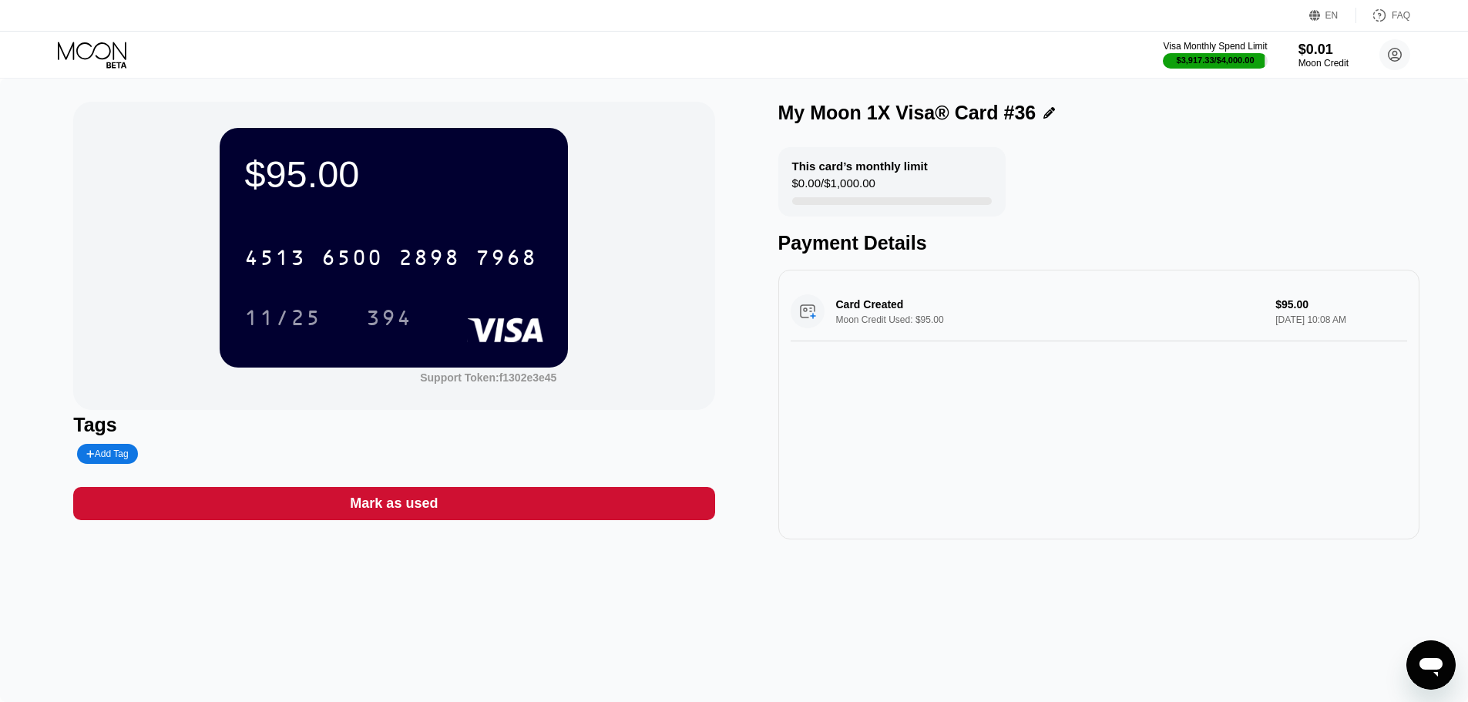
click at [125, 171] on div "$95.00 4513 6500 2898 7968 11/25 394 Support Token: f1302e3e45" at bounding box center [393, 256] width 641 height 308
